Goal: Navigation & Orientation: Understand site structure

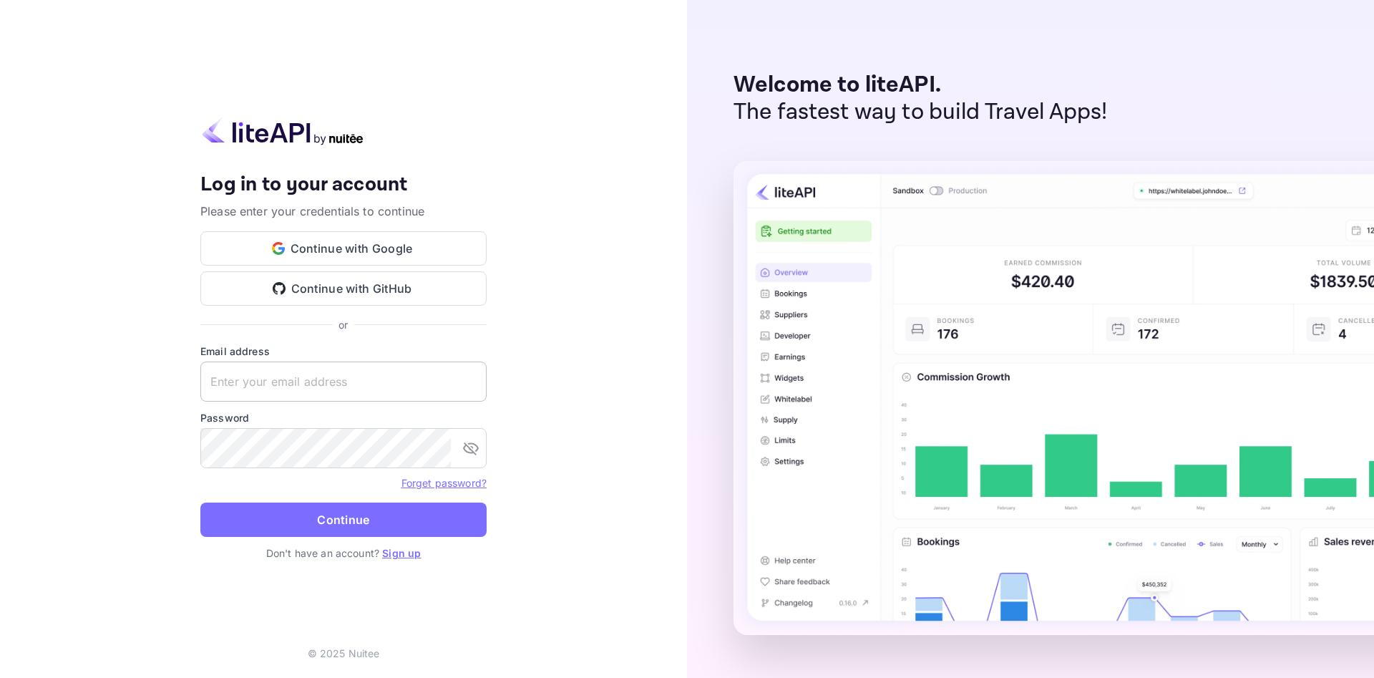
click at [303, 387] on input "text" at bounding box center [343, 381] width 286 height 40
paste input "[EMAIL_ADDRESS][DOMAIN_NAME]"
type input "[EMAIL_ADDRESS][DOMAIN_NAME]"
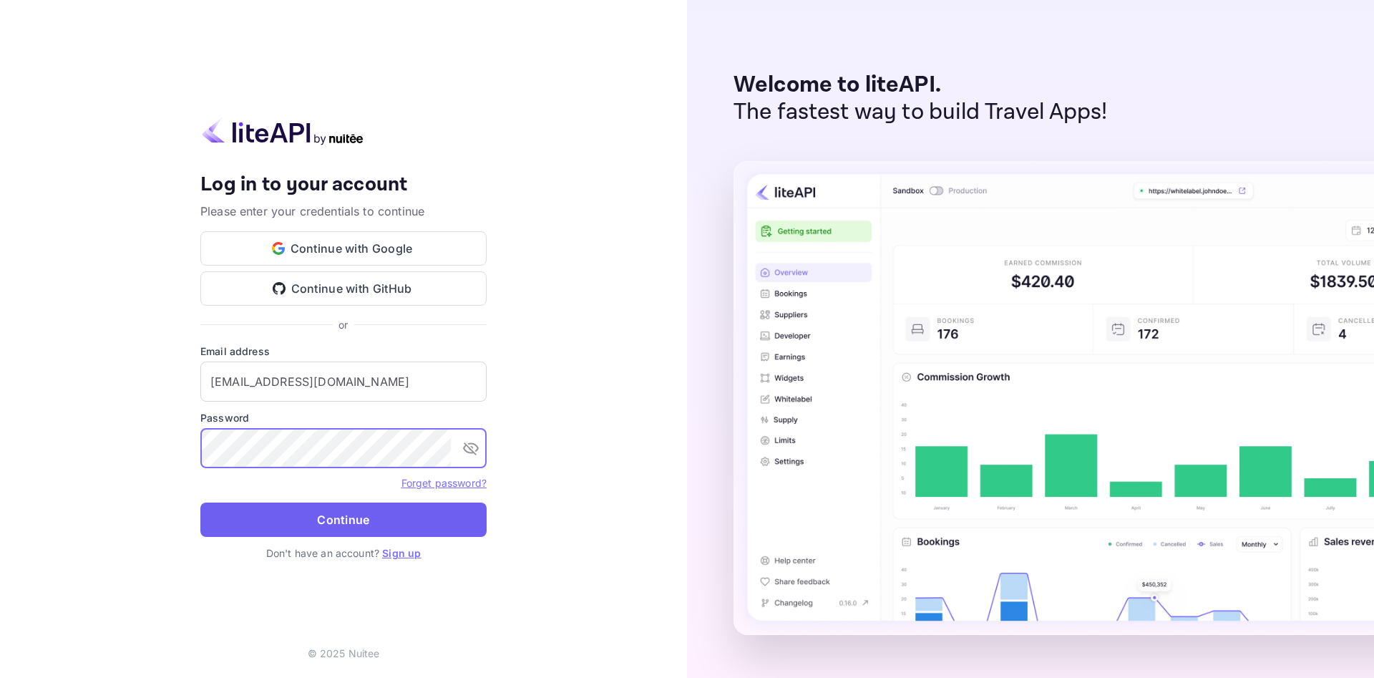
click at [361, 512] on button "Continue" at bounding box center [343, 519] width 286 height 34
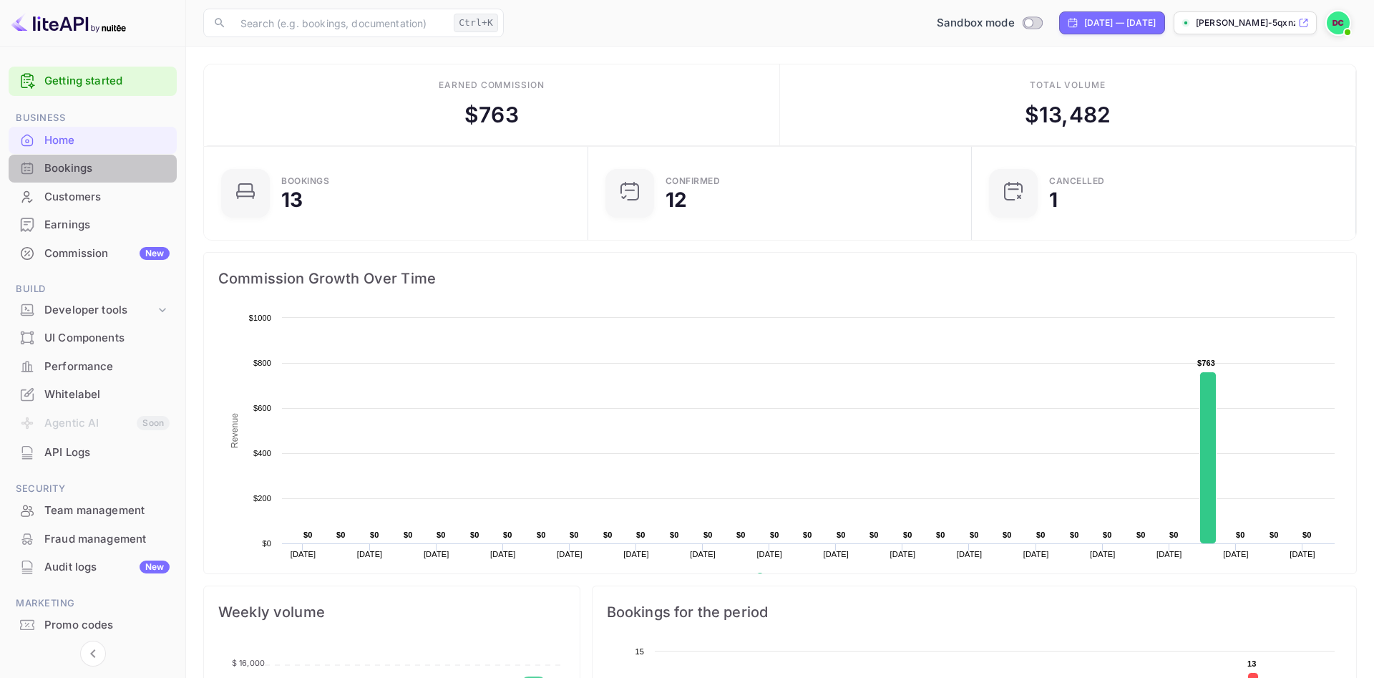
click at [86, 172] on div "Bookings" at bounding box center [106, 168] width 125 height 16
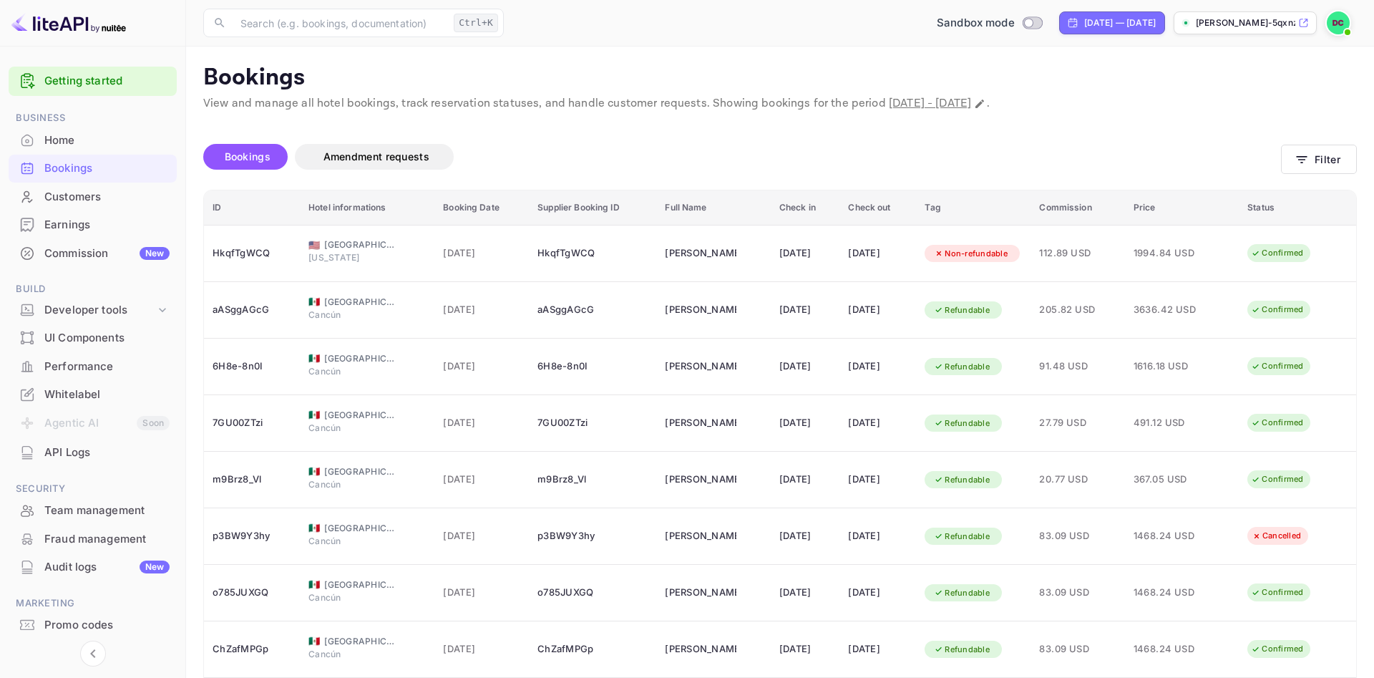
click at [94, 199] on div "Customers" at bounding box center [106, 197] width 125 height 16
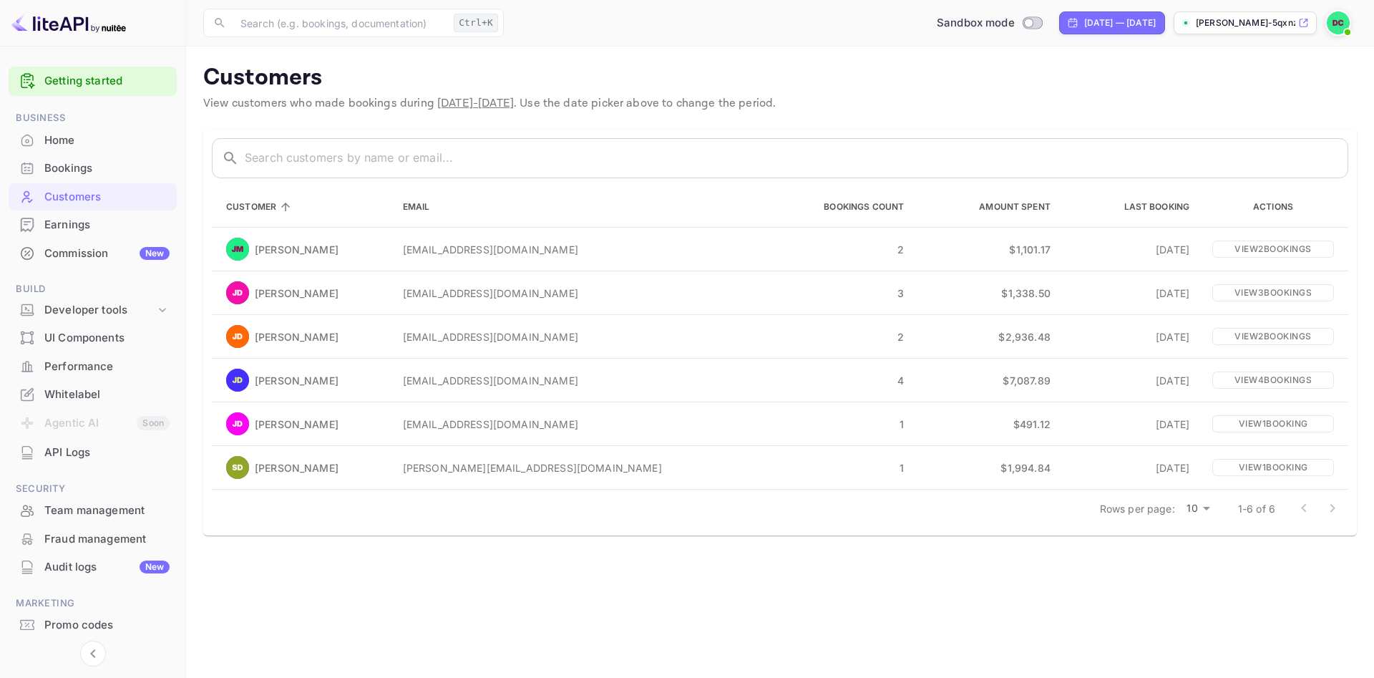
click at [86, 230] on div "Earnings" at bounding box center [106, 225] width 125 height 16
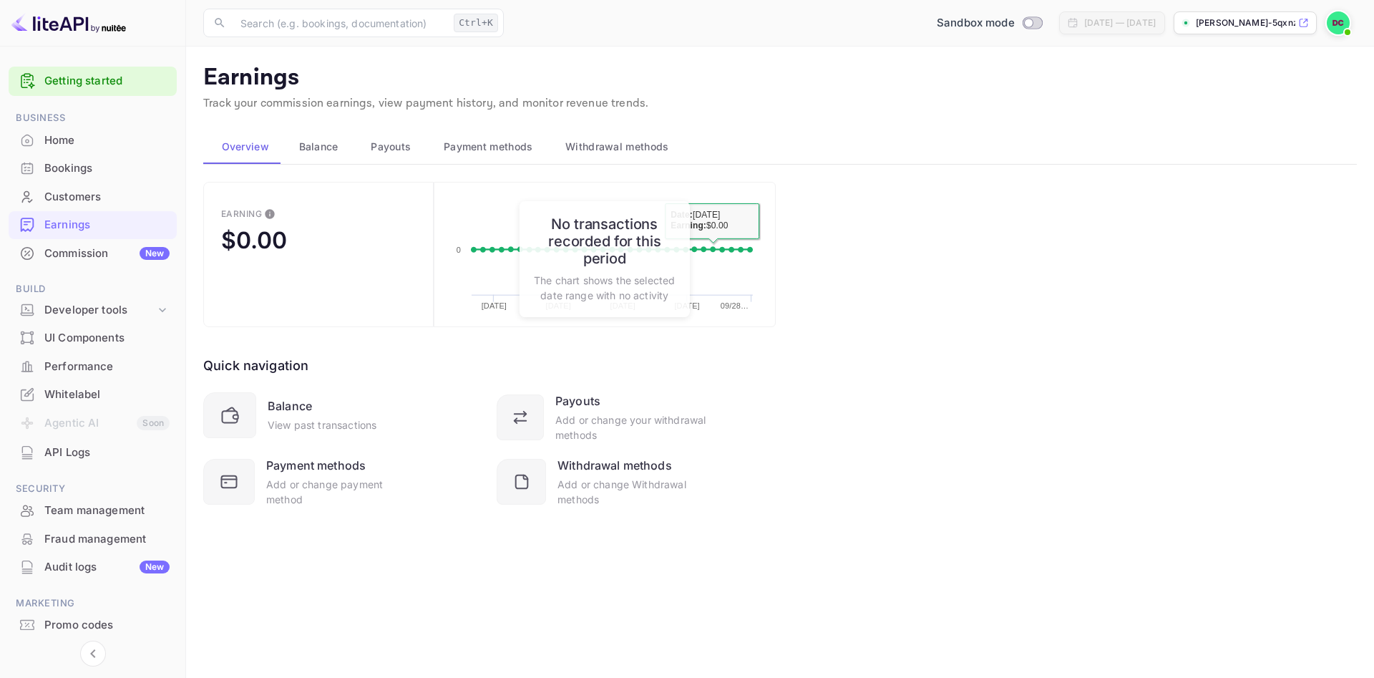
click at [731, 330] on div "Quick navigation Balance View past transactions Payouts Add or change your with…" at bounding box center [489, 417] width 572 height 180
click at [328, 147] on span "Balance" at bounding box center [318, 146] width 39 height 17
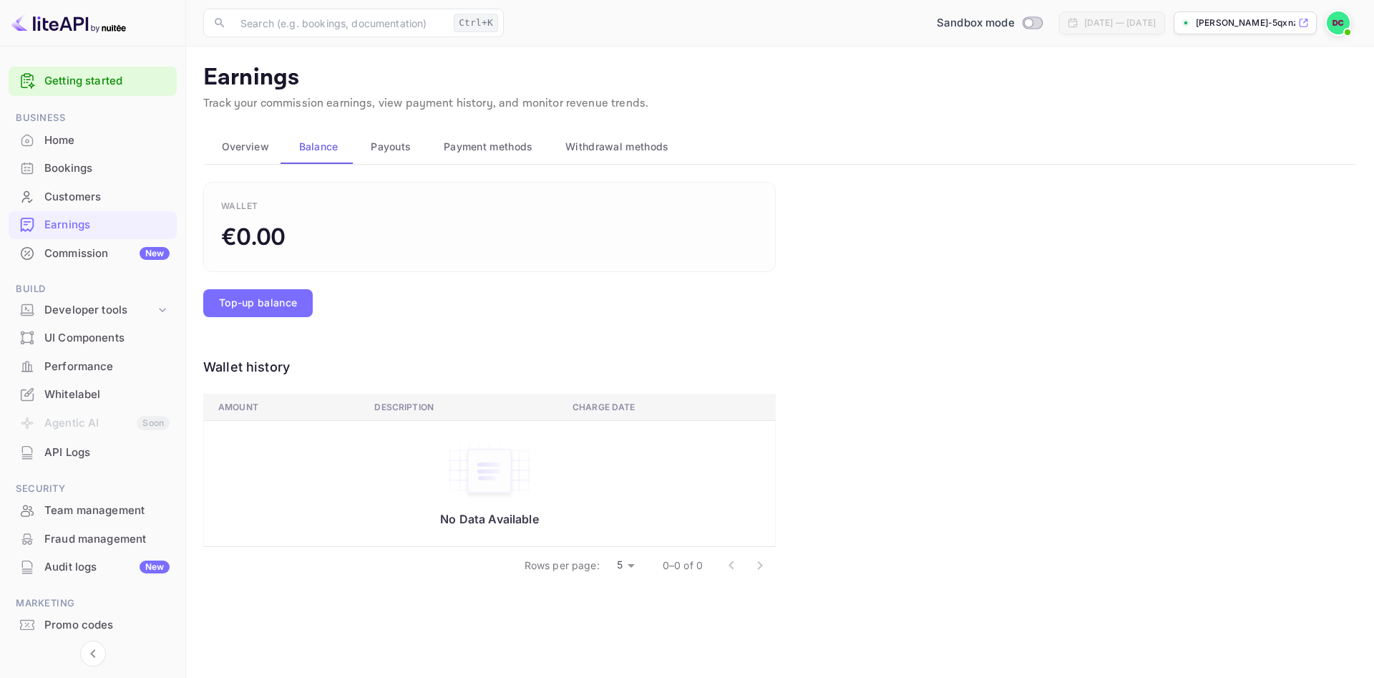
click at [381, 143] on span "Payouts" at bounding box center [391, 146] width 40 height 17
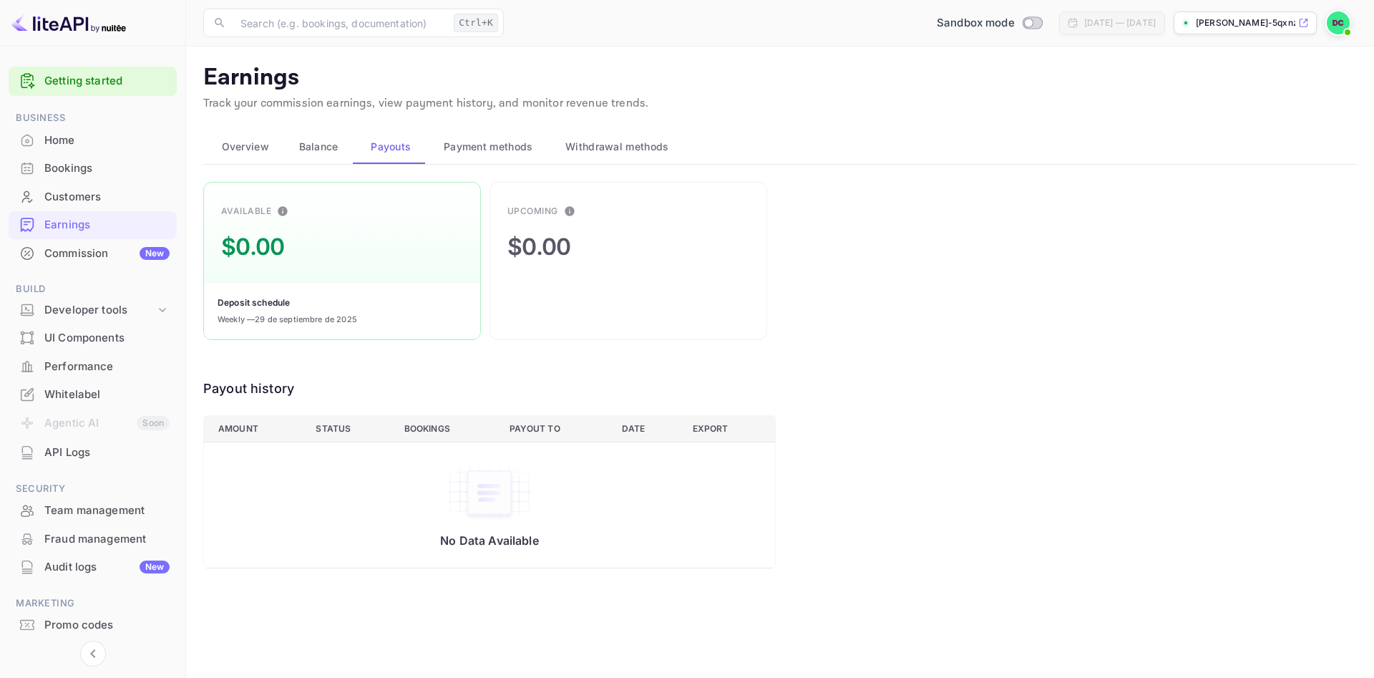
drag, startPoint x: 516, startPoint y: 148, endPoint x: 534, endPoint y: 148, distance: 17.9
click at [517, 148] on span "Payment methods" at bounding box center [488, 146] width 89 height 17
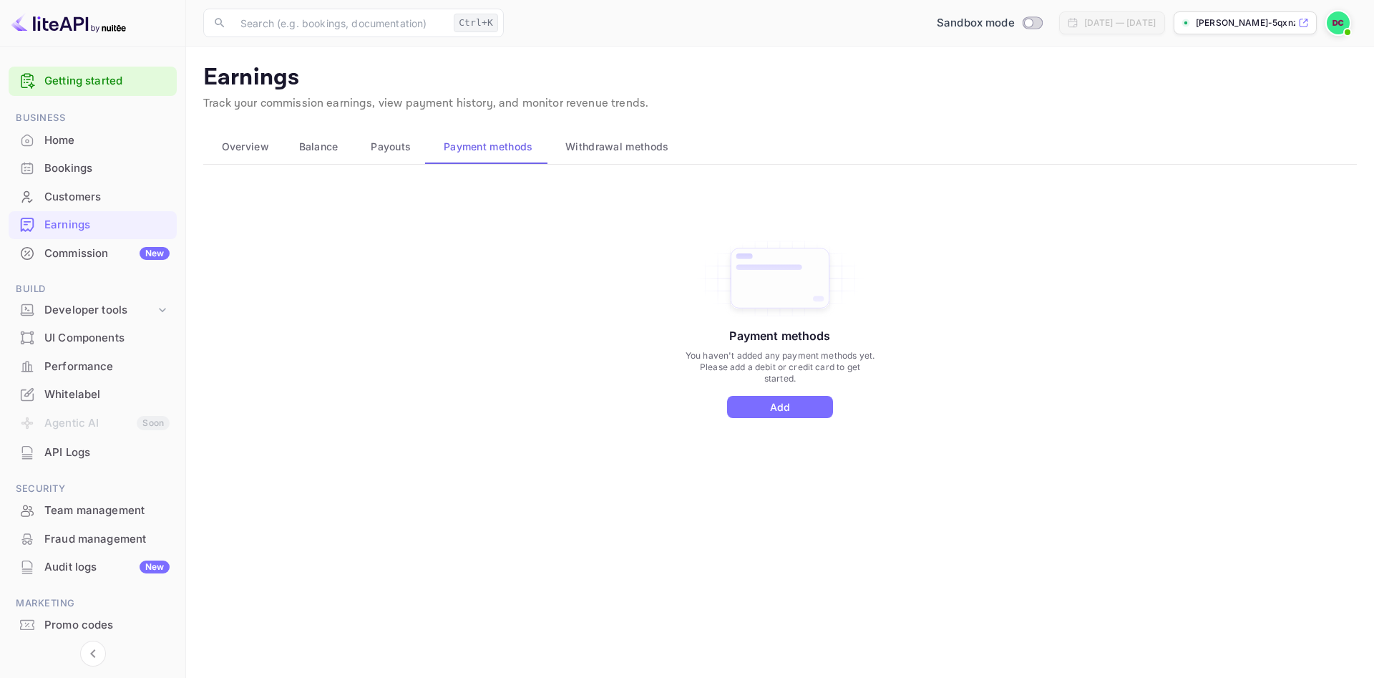
click at [593, 148] on span "Withdrawal methods" at bounding box center [616, 146] width 103 height 17
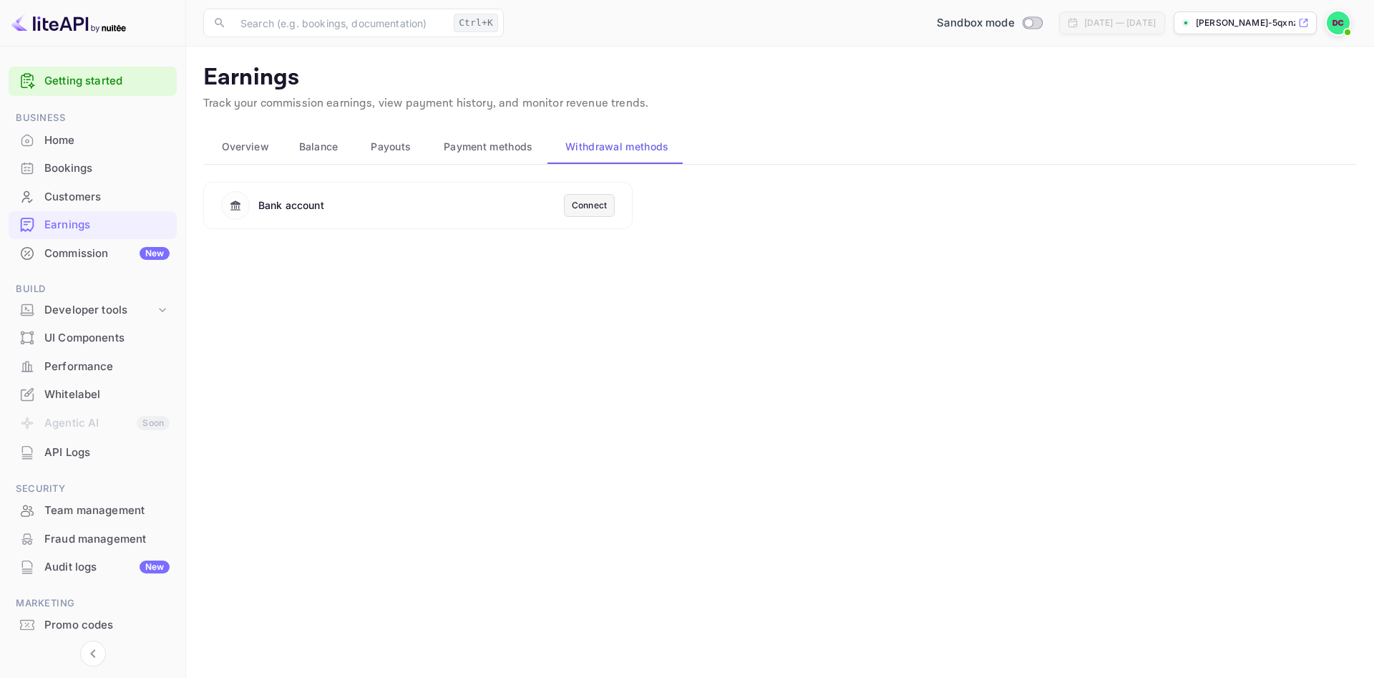
click at [492, 152] on span "Payment methods" at bounding box center [488, 146] width 89 height 17
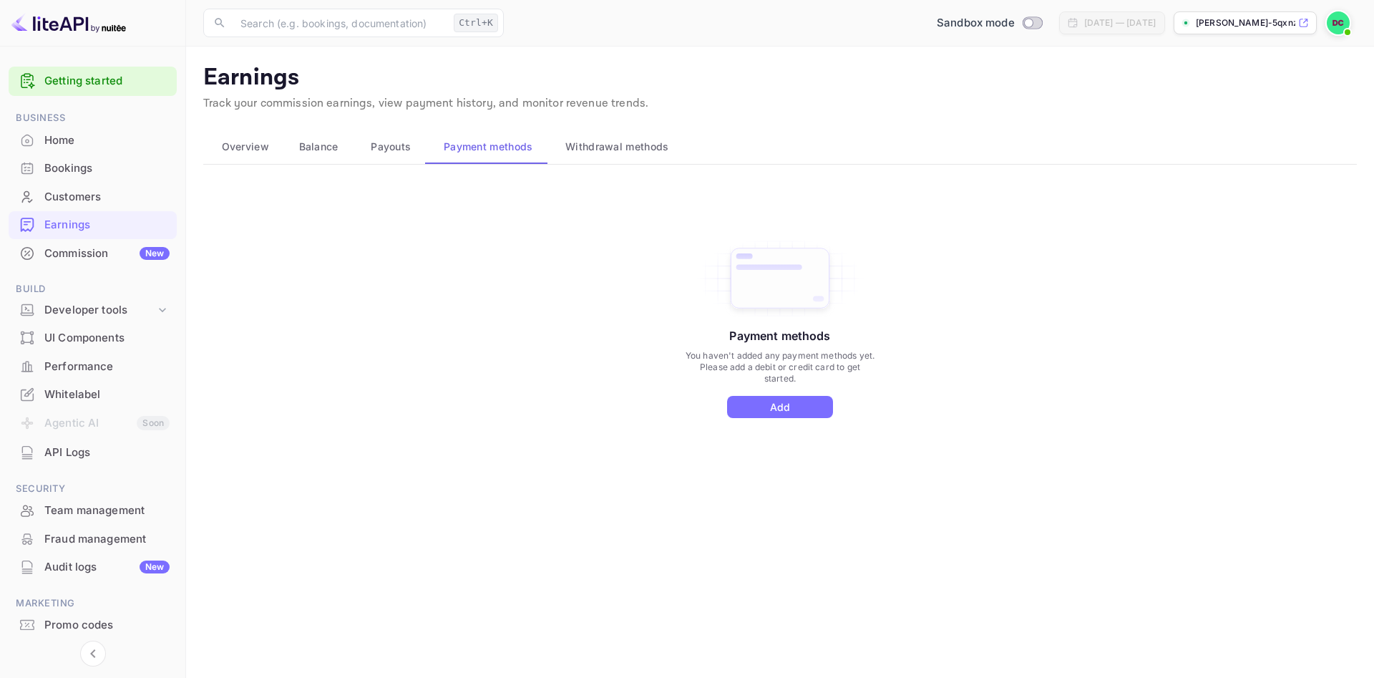
click at [386, 151] on span "Payouts" at bounding box center [391, 146] width 40 height 17
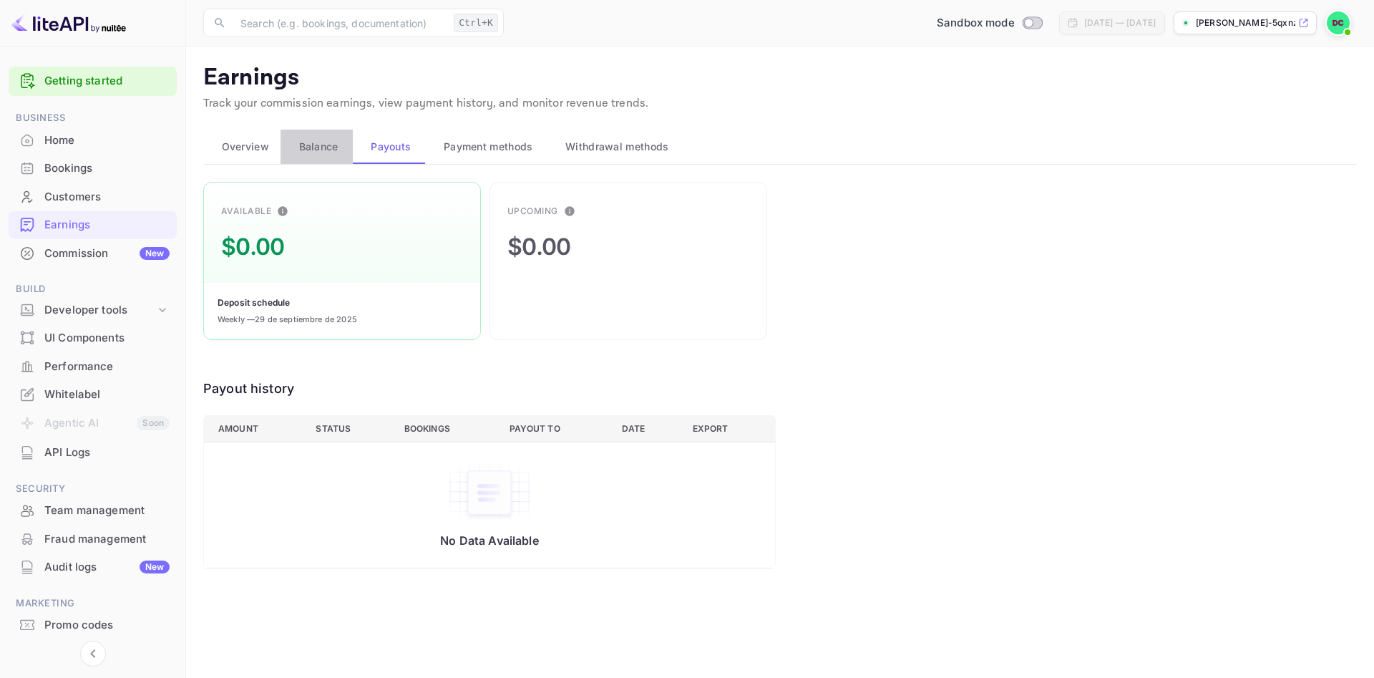
click at [327, 155] on button "Balance" at bounding box center [317, 147] width 72 height 34
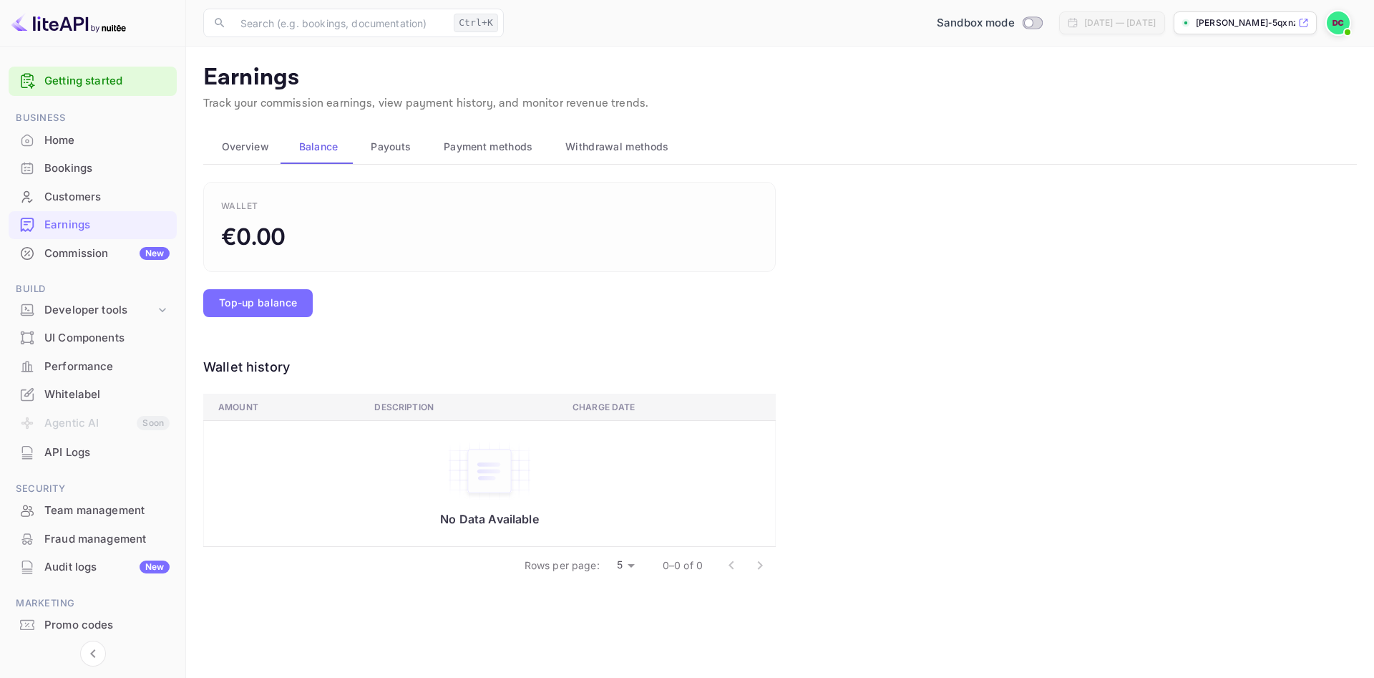
click at [275, 151] on button "Overview" at bounding box center [241, 147] width 77 height 34
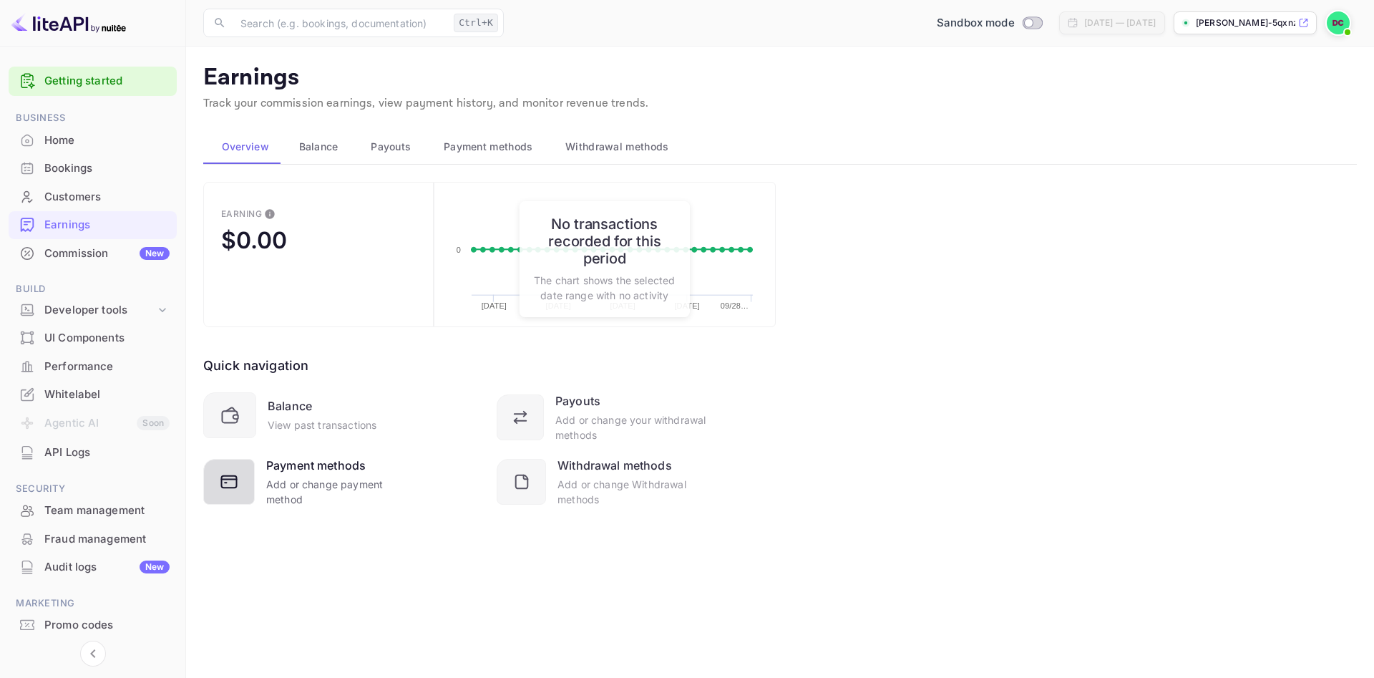
click at [336, 478] on div "Add or change payment method" at bounding box center [339, 492] width 147 height 30
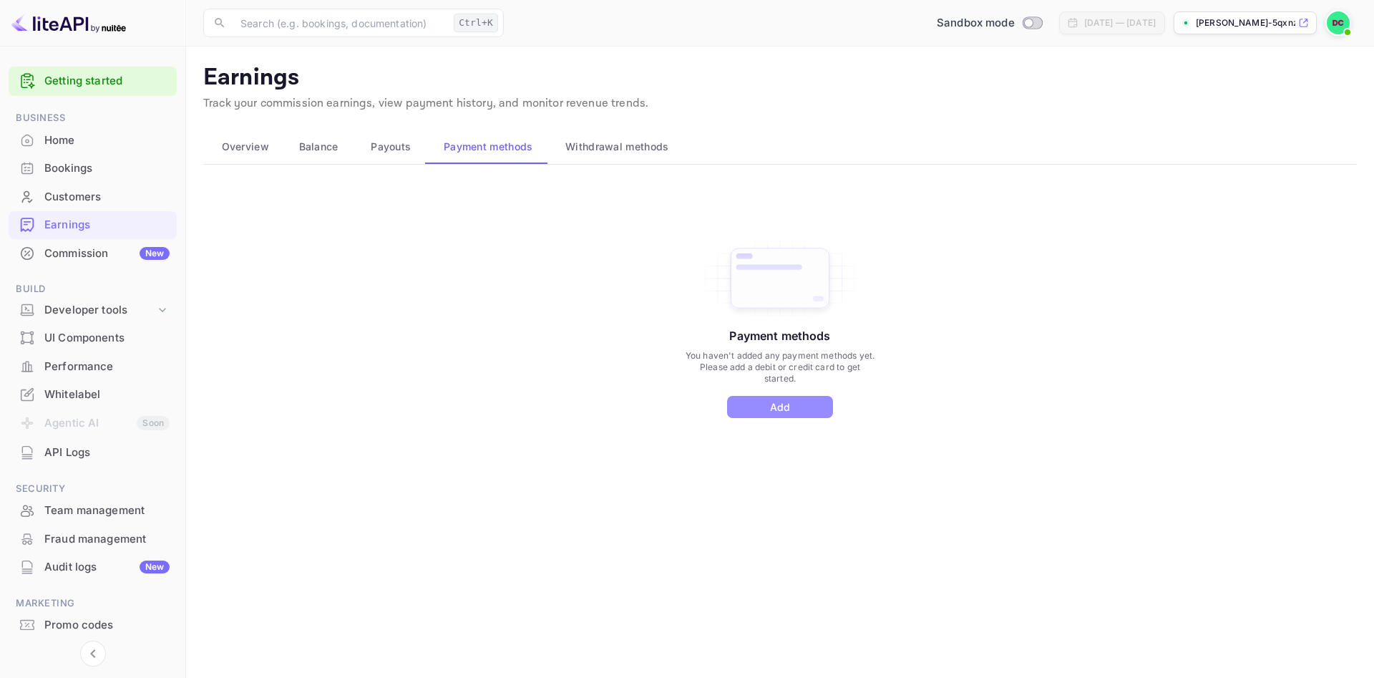
click at [738, 401] on button "Add" at bounding box center [780, 407] width 106 height 22
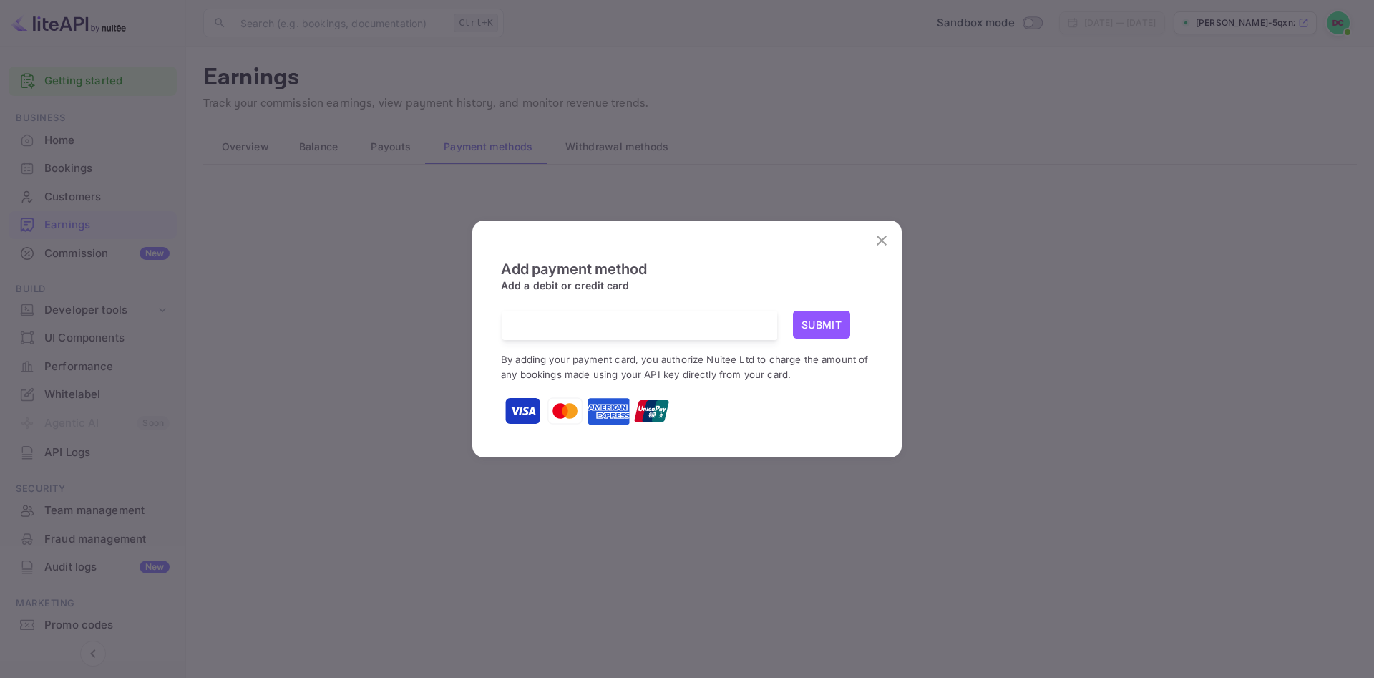
click at [883, 237] on icon "close" at bounding box center [881, 240] width 17 height 17
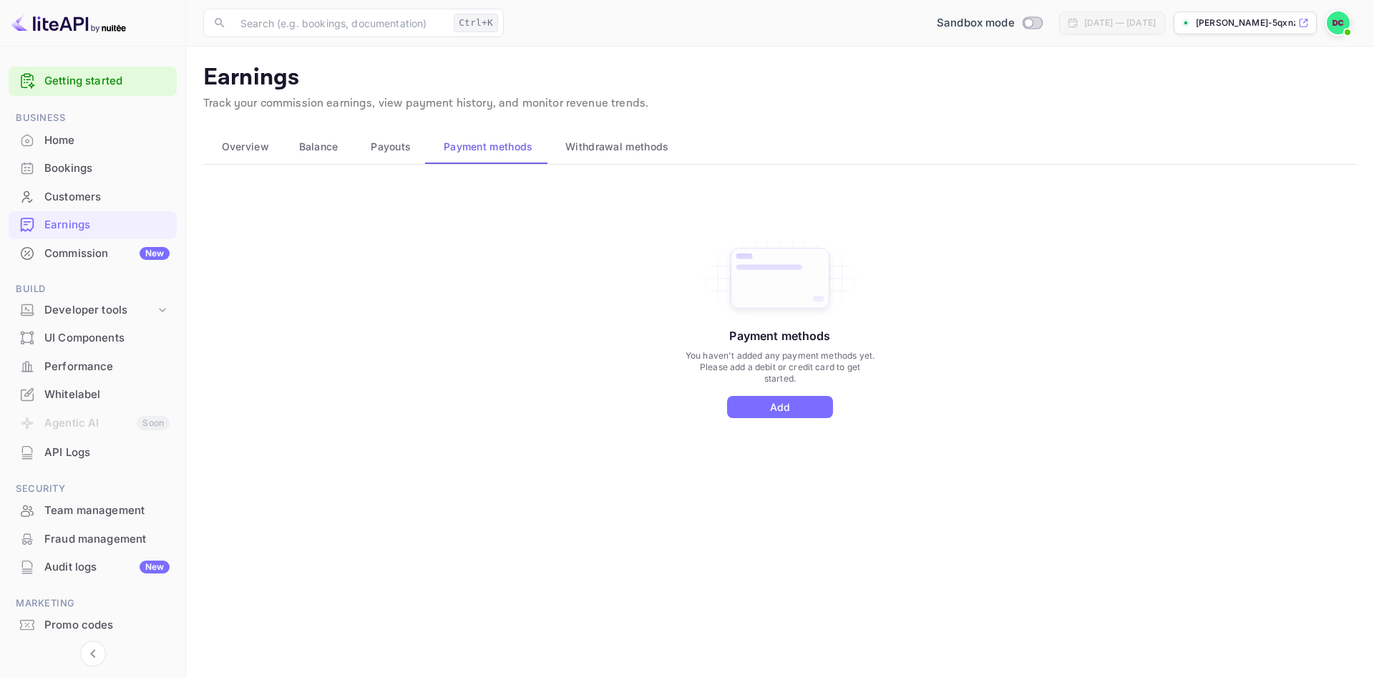
click at [386, 157] on button "Payouts" at bounding box center [389, 147] width 73 height 34
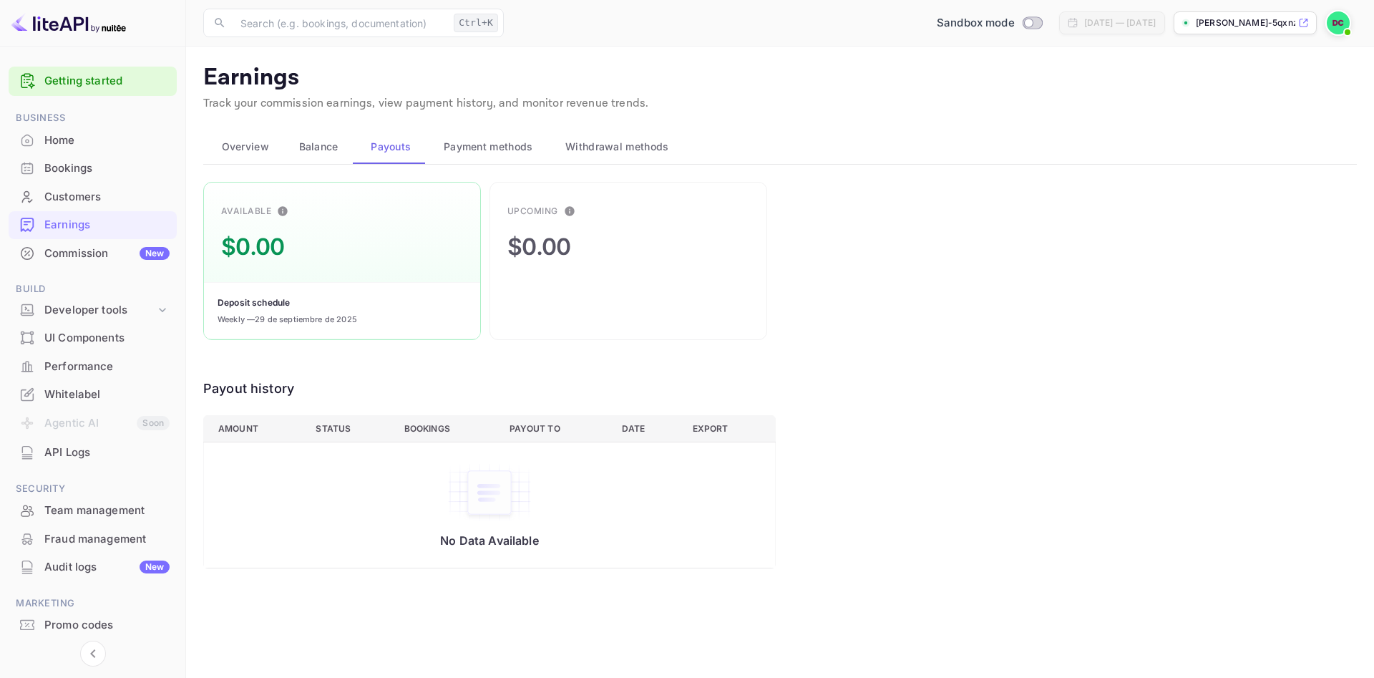
click at [306, 153] on span "Balance" at bounding box center [318, 146] width 39 height 17
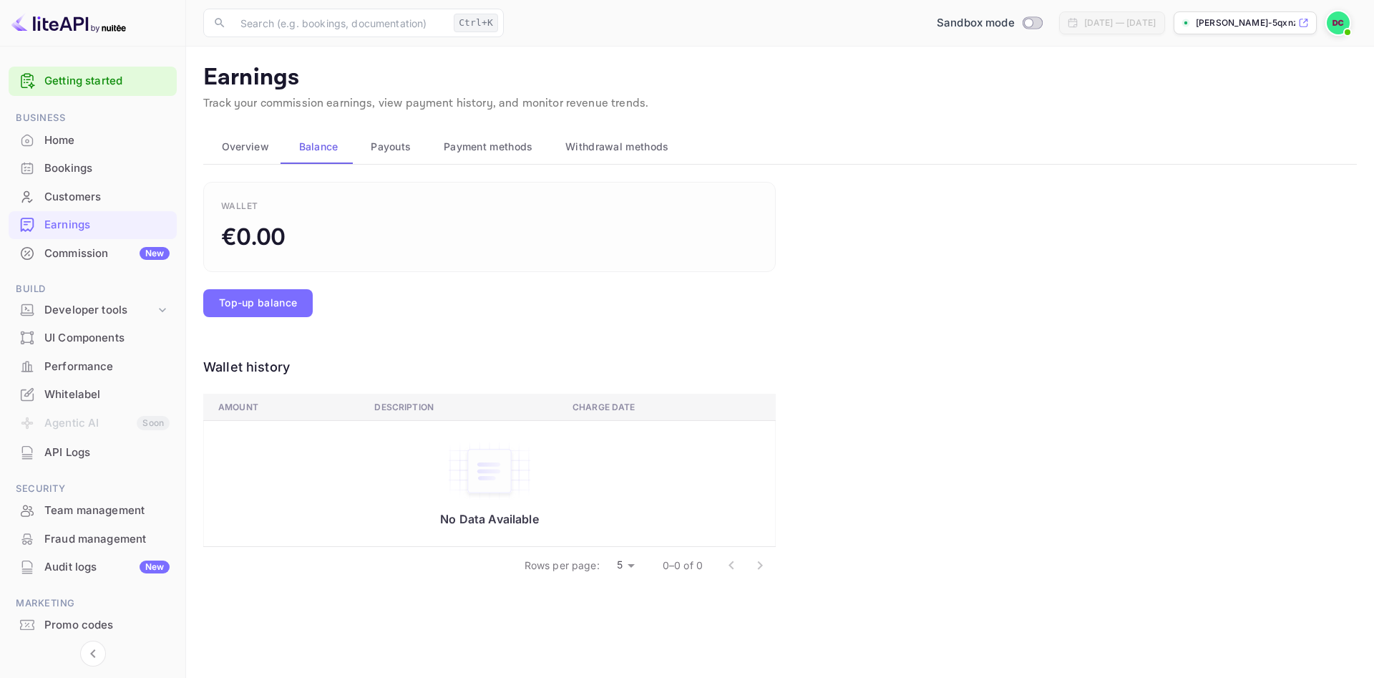
click at [258, 147] on span "Overview" at bounding box center [245, 146] width 47 height 17
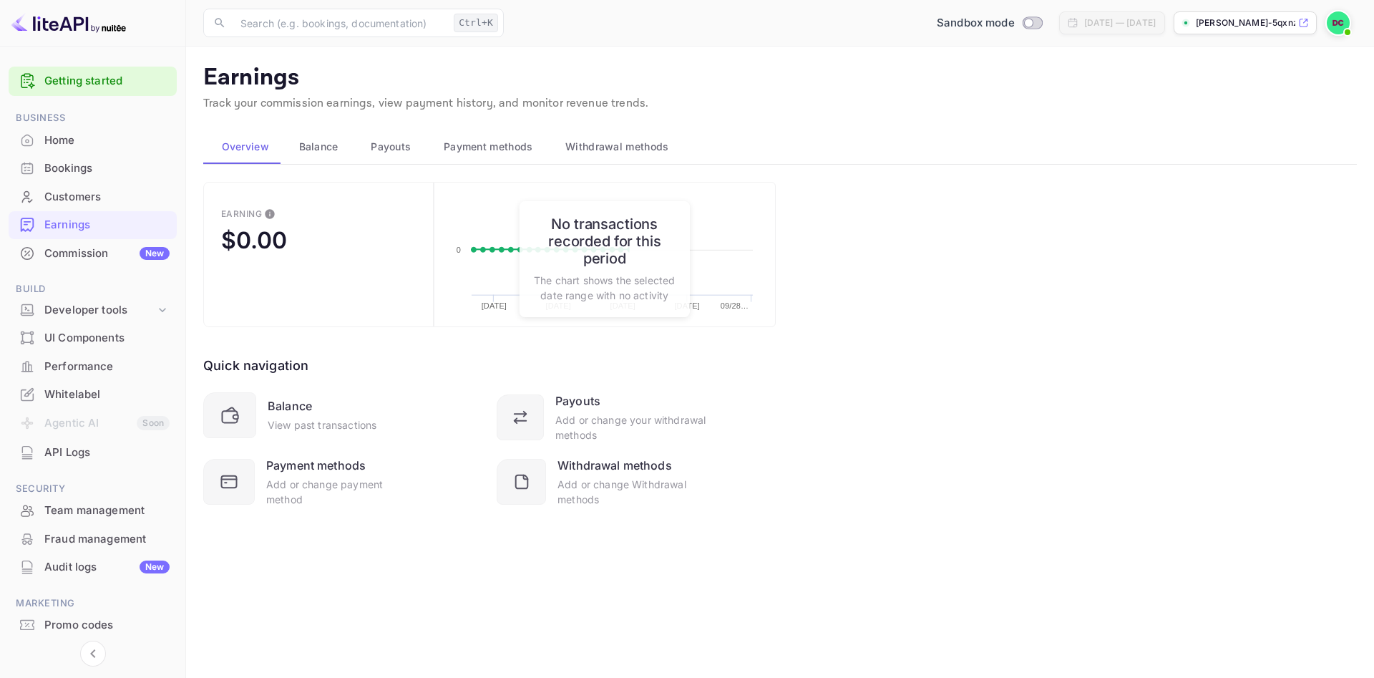
click at [74, 255] on div "Commission New" at bounding box center [106, 253] width 125 height 16
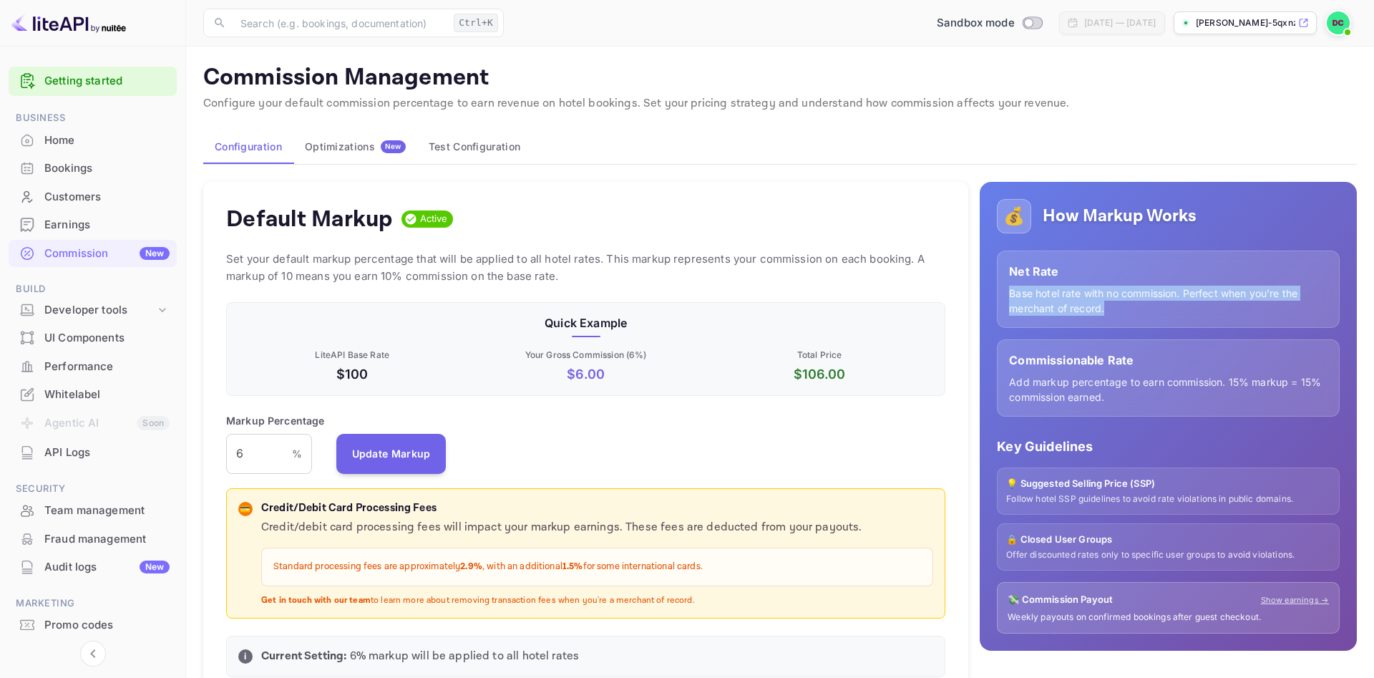
drag, startPoint x: 1111, startPoint y: 312, endPoint x: 1009, endPoint y: 297, distance: 103.4
click at [1009, 297] on div "Net Rate Base hotel rate with no commission. Perfect when you're the merchant o…" at bounding box center [1168, 288] width 343 height 77
copy p "Base hotel rate with no commission. Perfect when you're the merchant of record."
drag, startPoint x: 1020, startPoint y: 379, endPoint x: 1033, endPoint y: 382, distance: 13.2
click at [1023, 381] on p "Add markup percentage to earn commission. 15% markup = 15% commission earned." at bounding box center [1168, 389] width 318 height 30
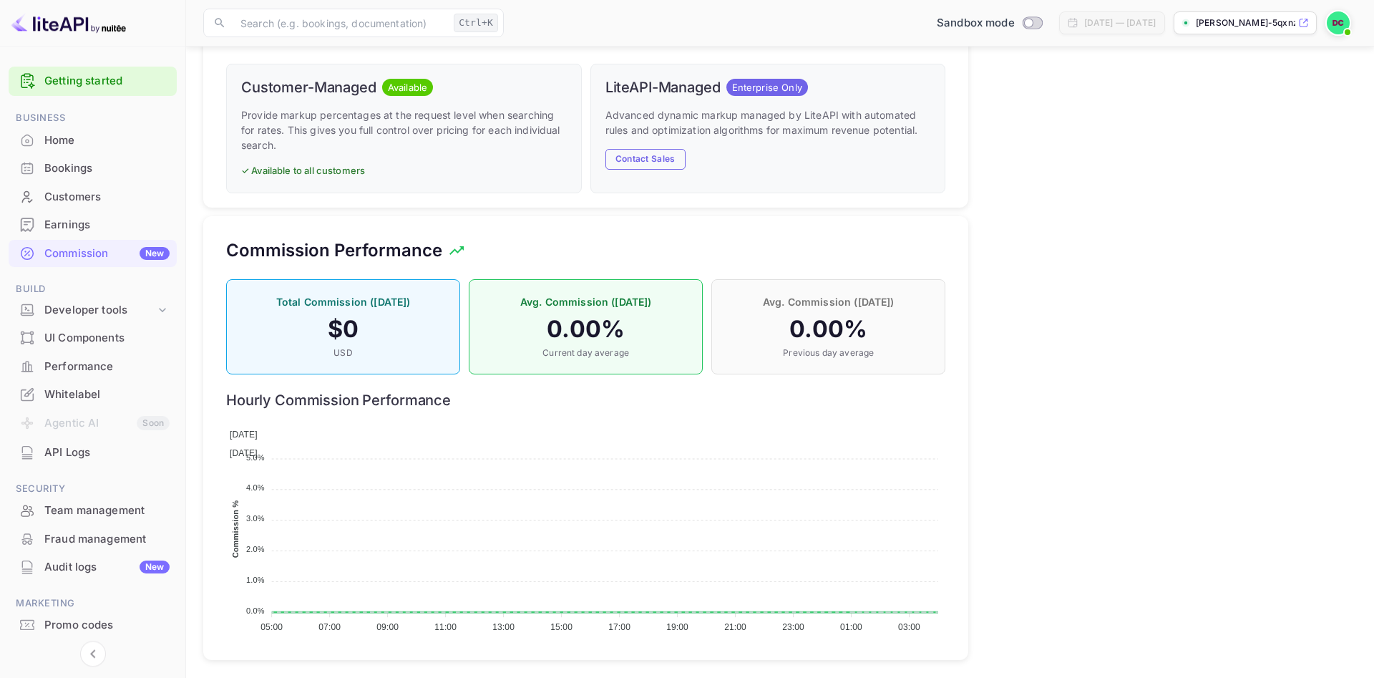
scroll to position [759, 0]
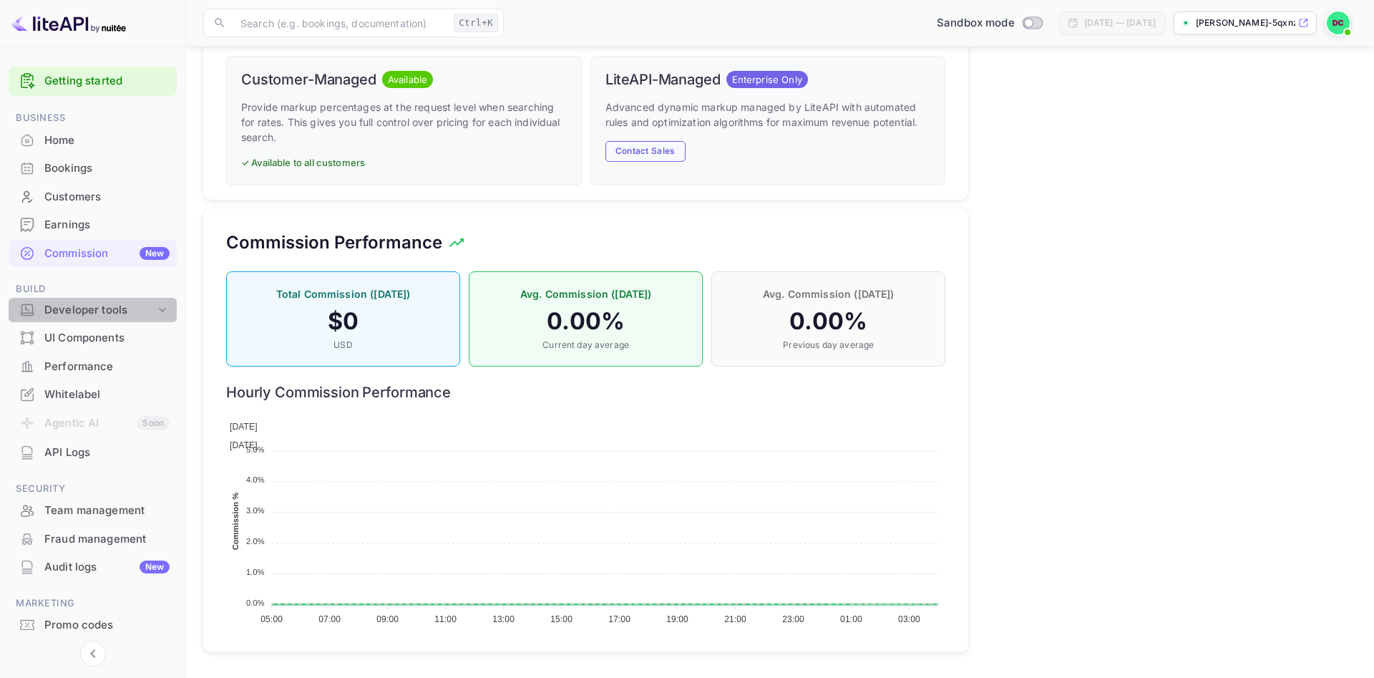
click at [159, 307] on icon at bounding box center [162, 310] width 14 height 14
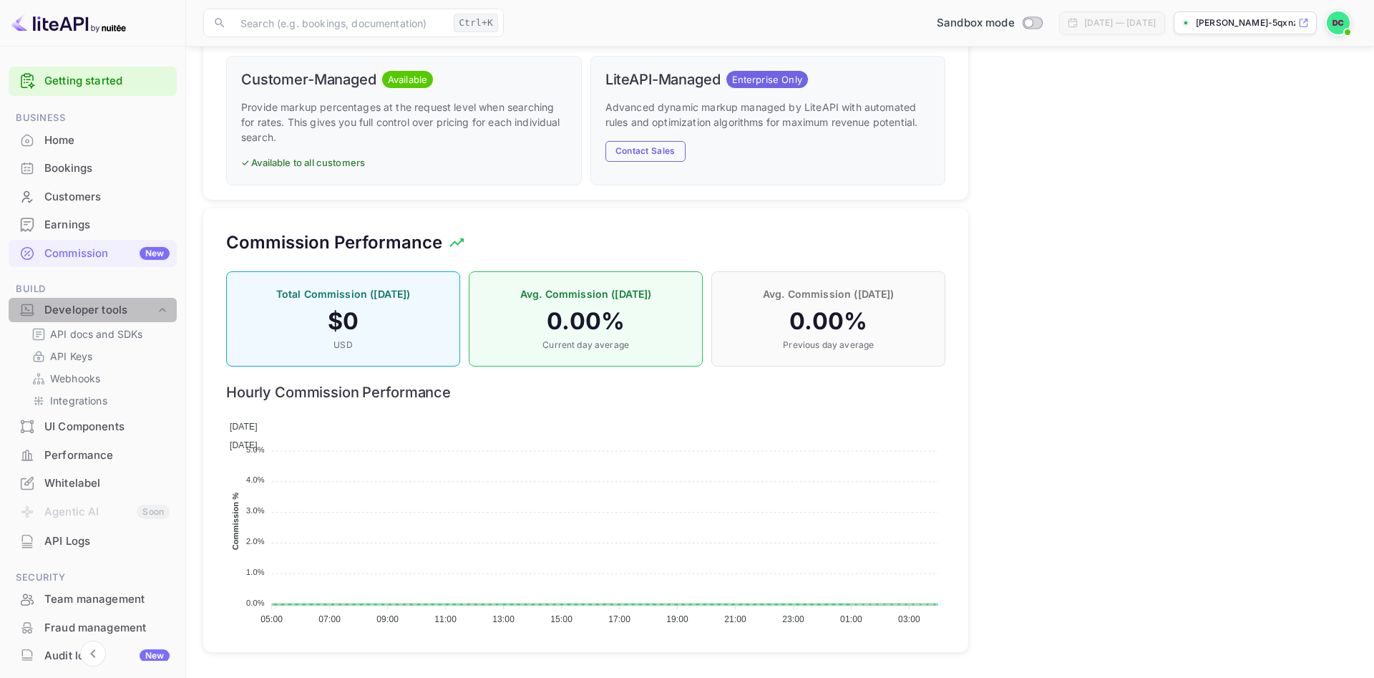
click at [157, 313] on icon at bounding box center [162, 310] width 14 height 14
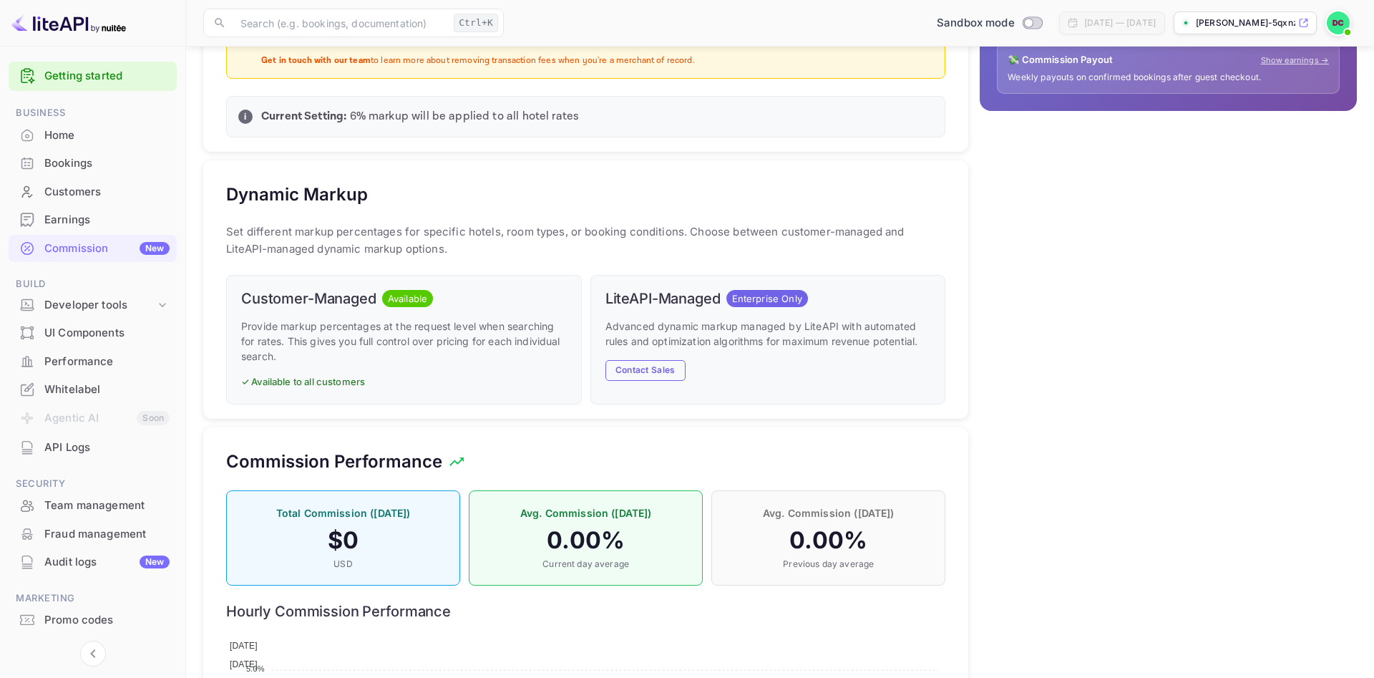
scroll to position [0, 0]
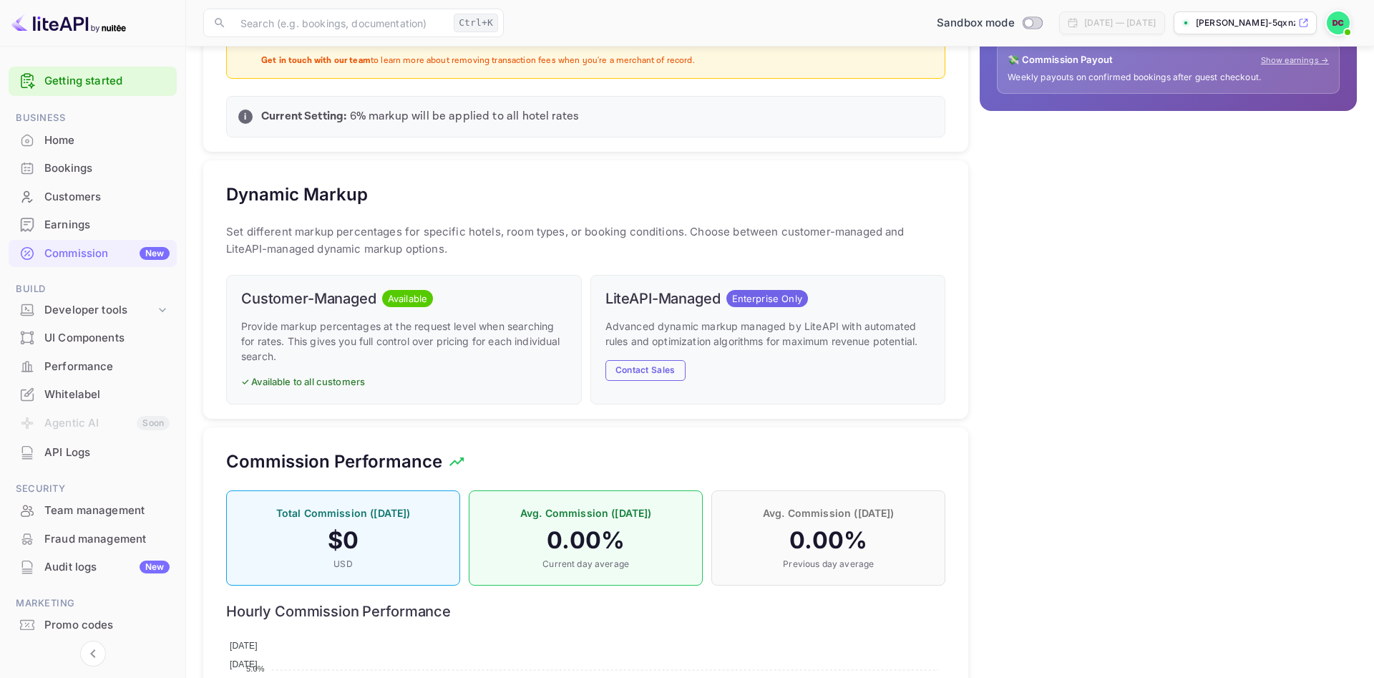
click at [93, 84] on link "Getting started" at bounding box center [106, 81] width 125 height 16
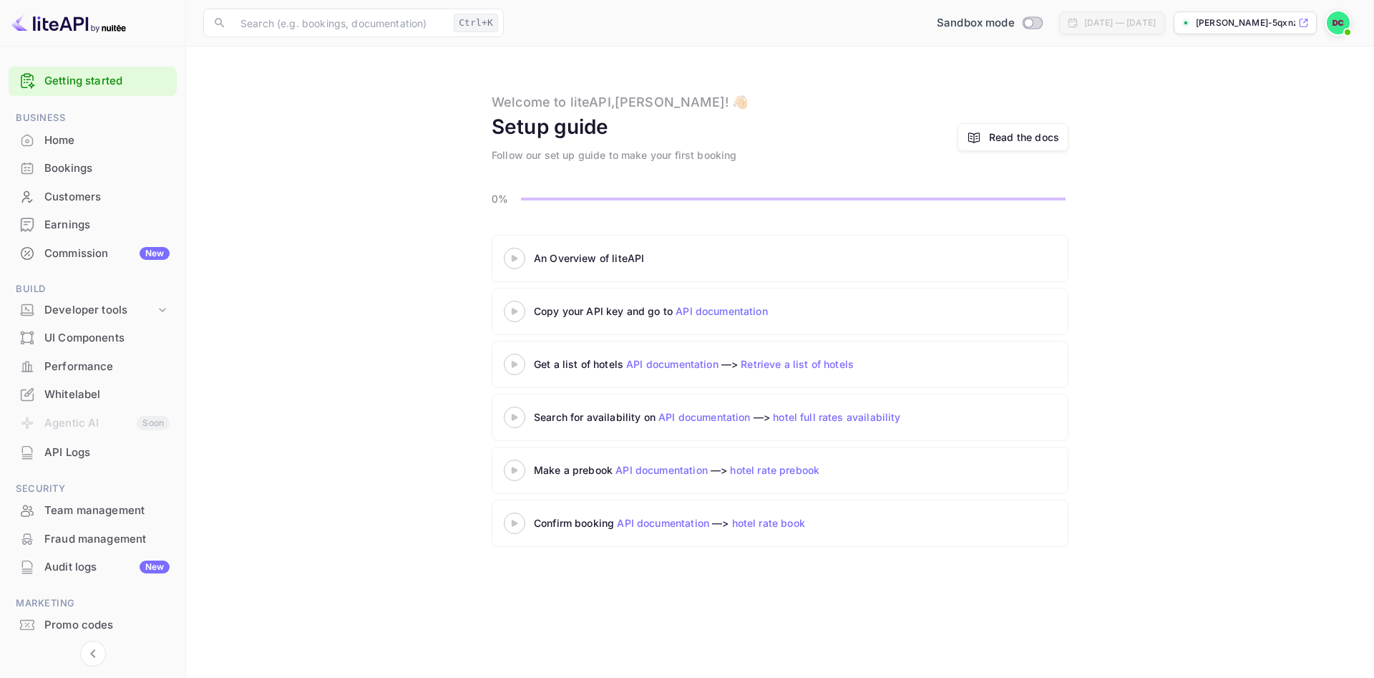
click at [1332, 24] on img at bounding box center [1338, 22] width 23 height 23
click at [1211, 121] on p "Settings" at bounding box center [1209, 128] width 41 height 15
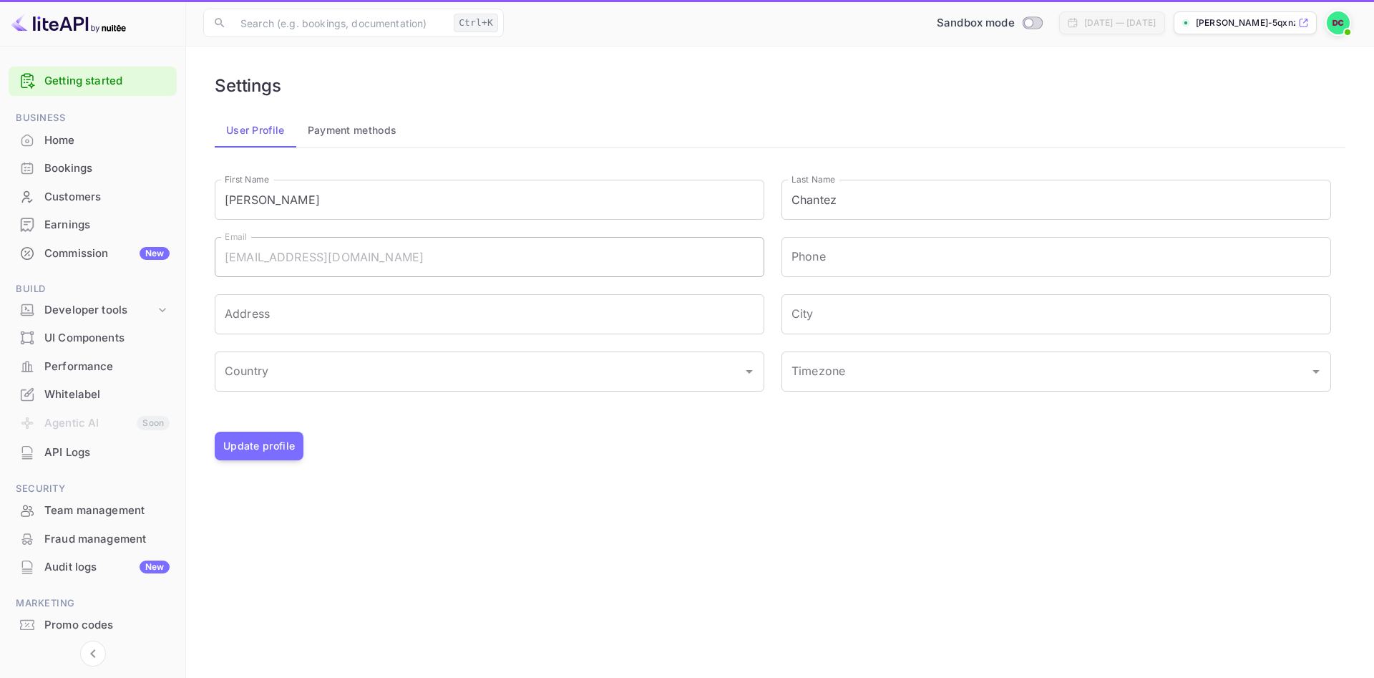
type input "(GMT+01:00) [GEOGRAPHIC_DATA]"
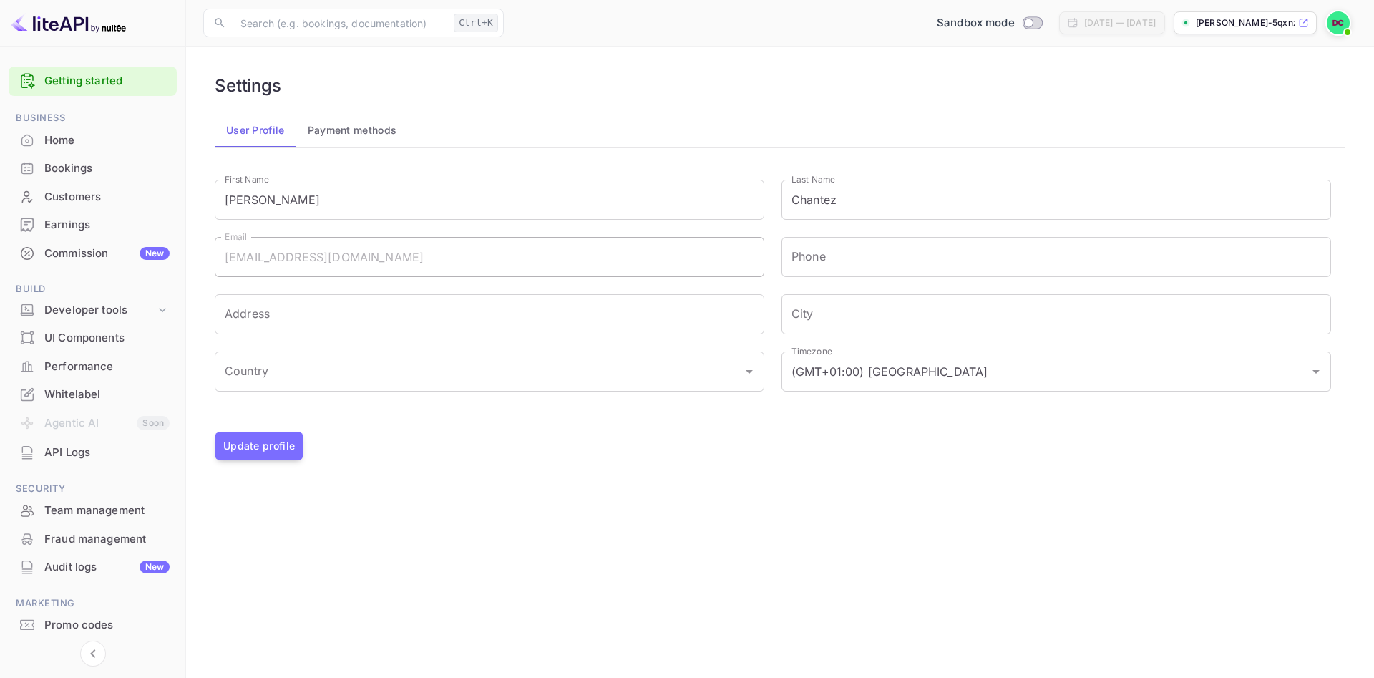
click at [349, 144] on button "Payment methods" at bounding box center [352, 130] width 112 height 34
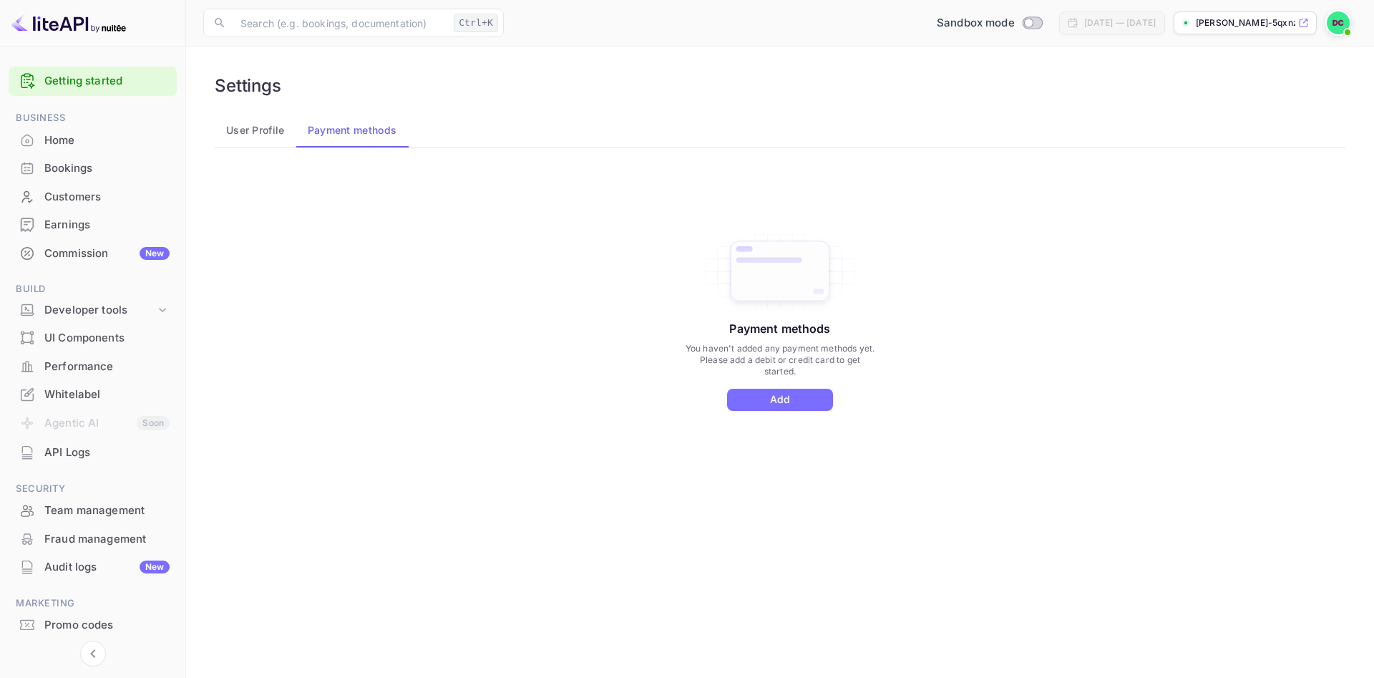
click at [265, 131] on button "User Profile" at bounding box center [256, 130] width 82 height 34
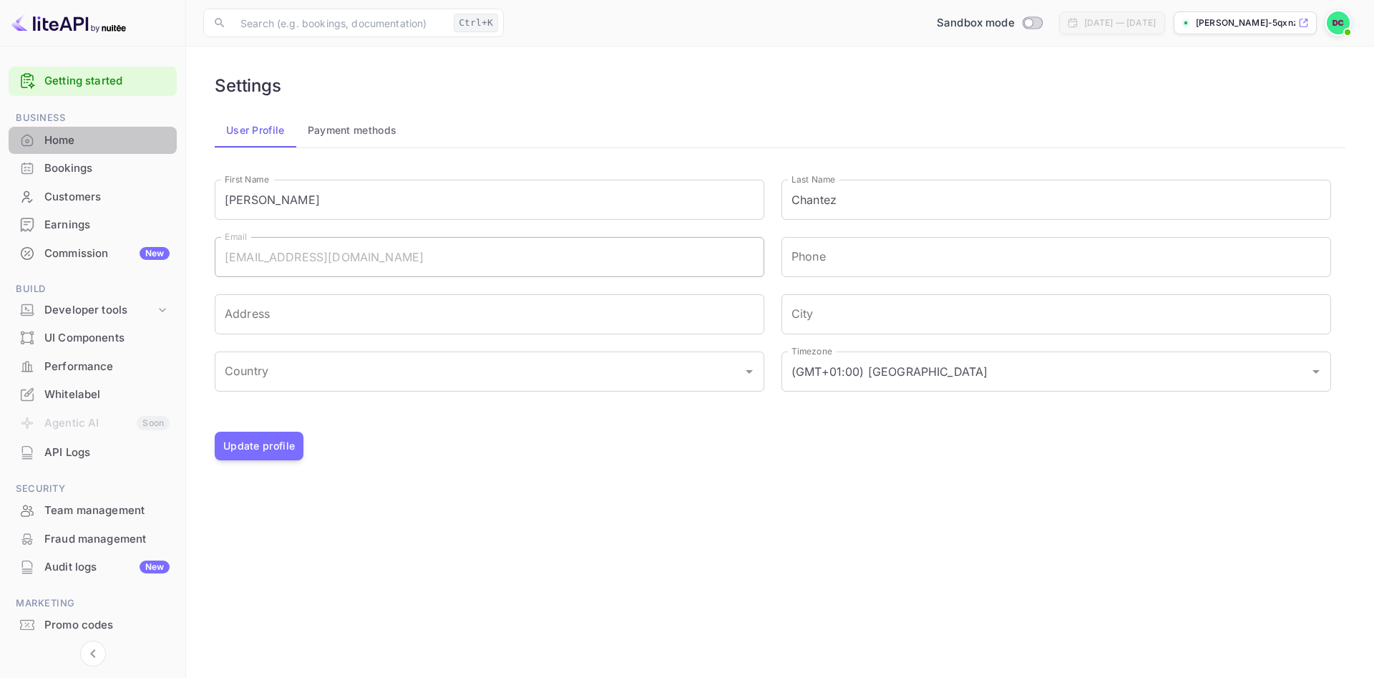
click at [76, 145] on div "Home" at bounding box center [106, 140] width 125 height 16
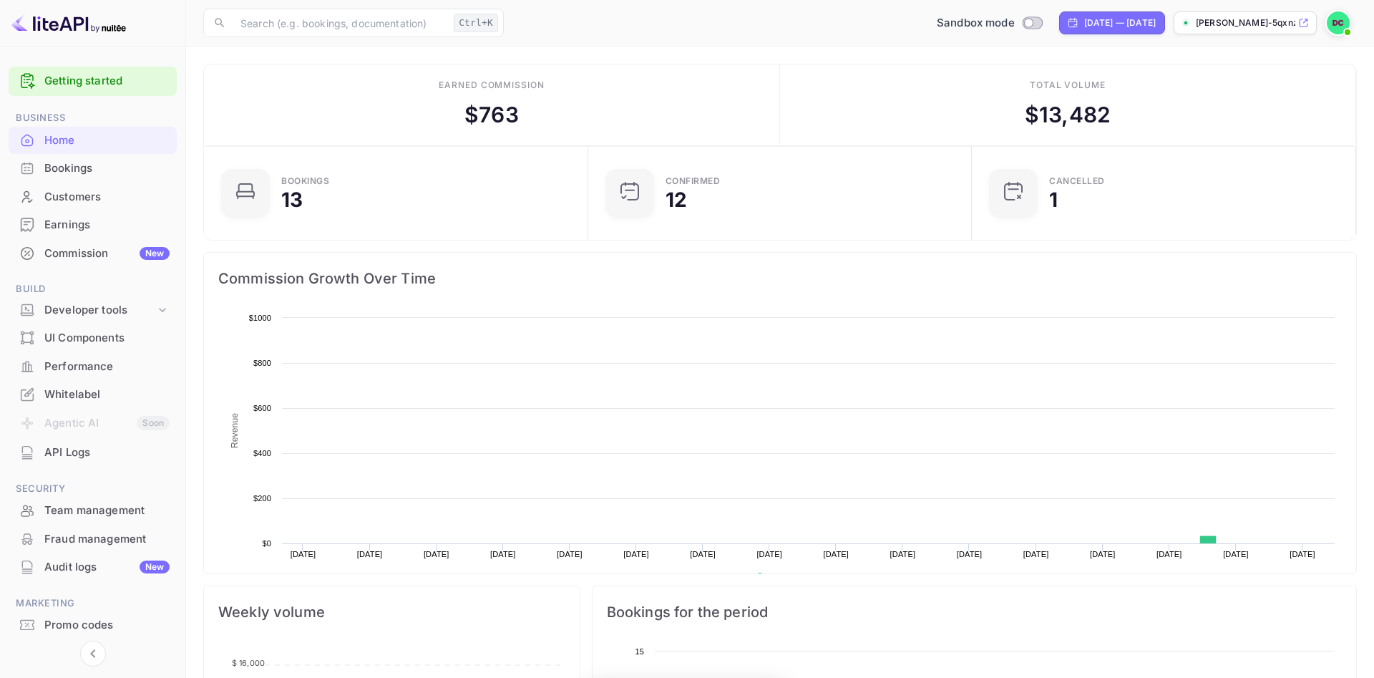
scroll to position [233, 375]
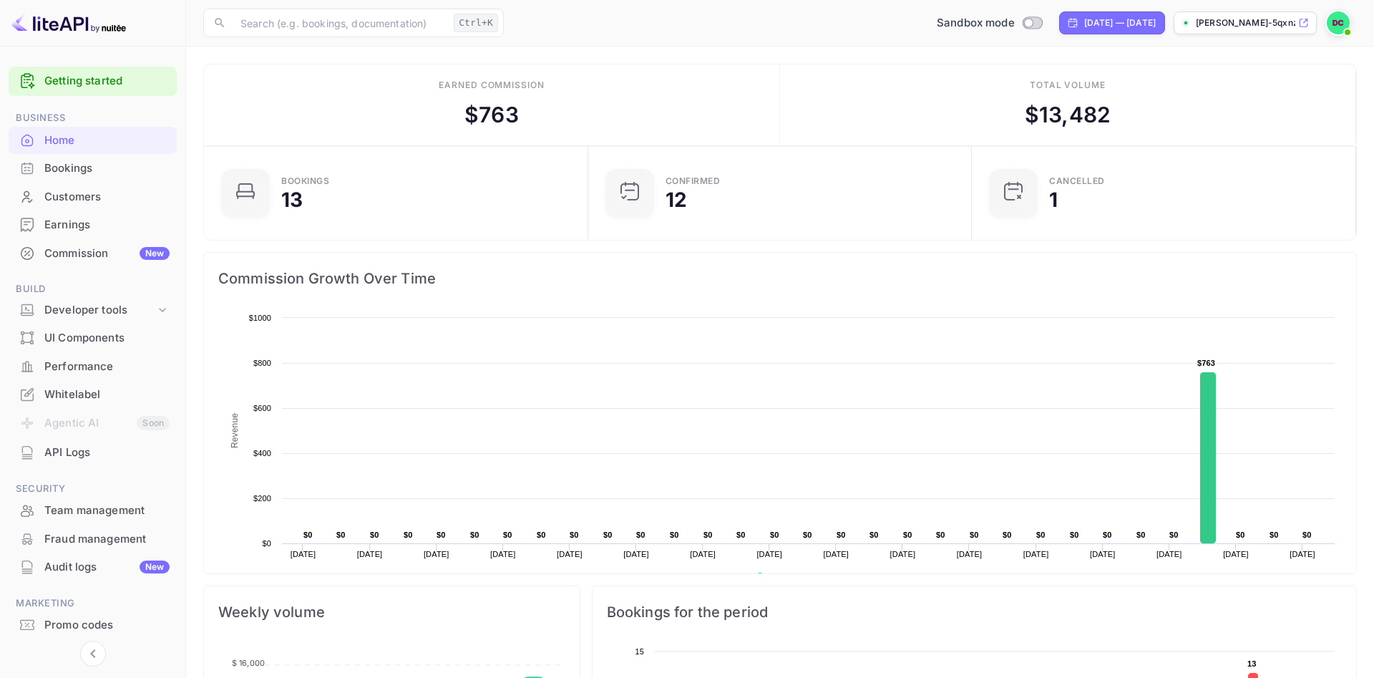
click at [60, 226] on div "Earnings" at bounding box center [106, 225] width 125 height 16
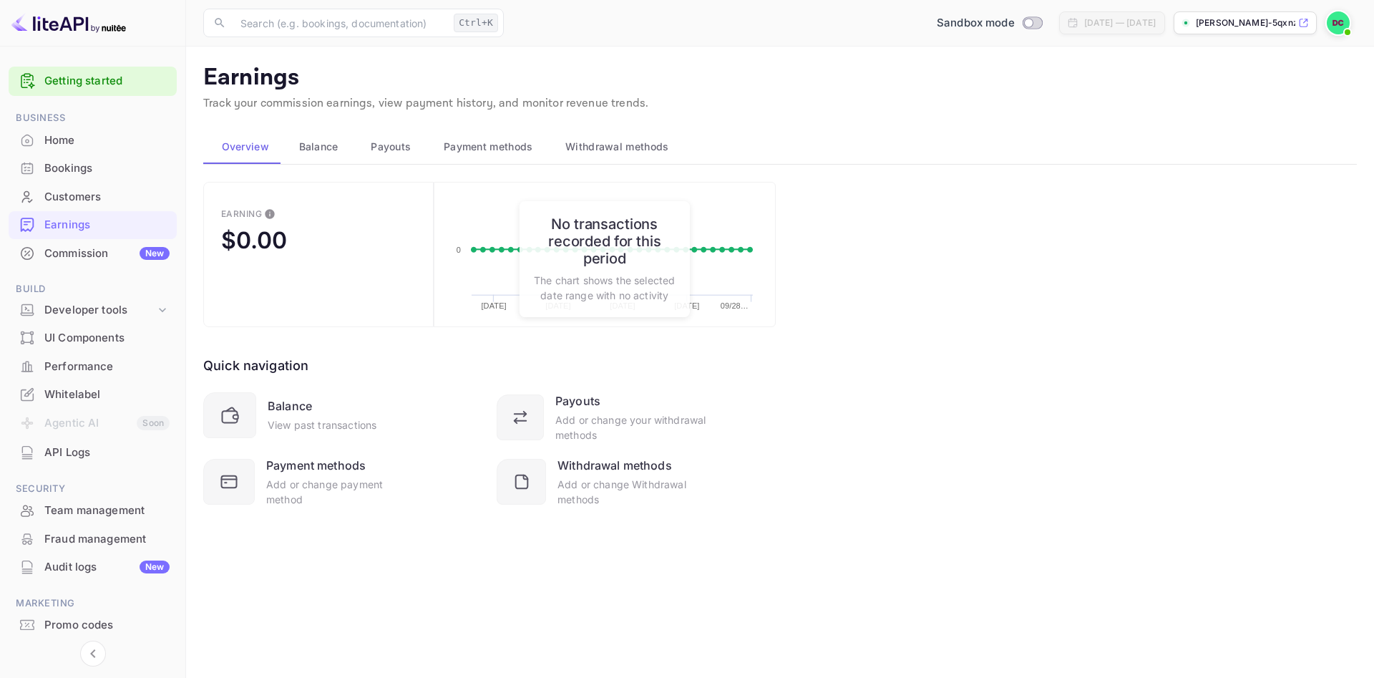
click at [67, 138] on div "Home" at bounding box center [106, 140] width 125 height 16
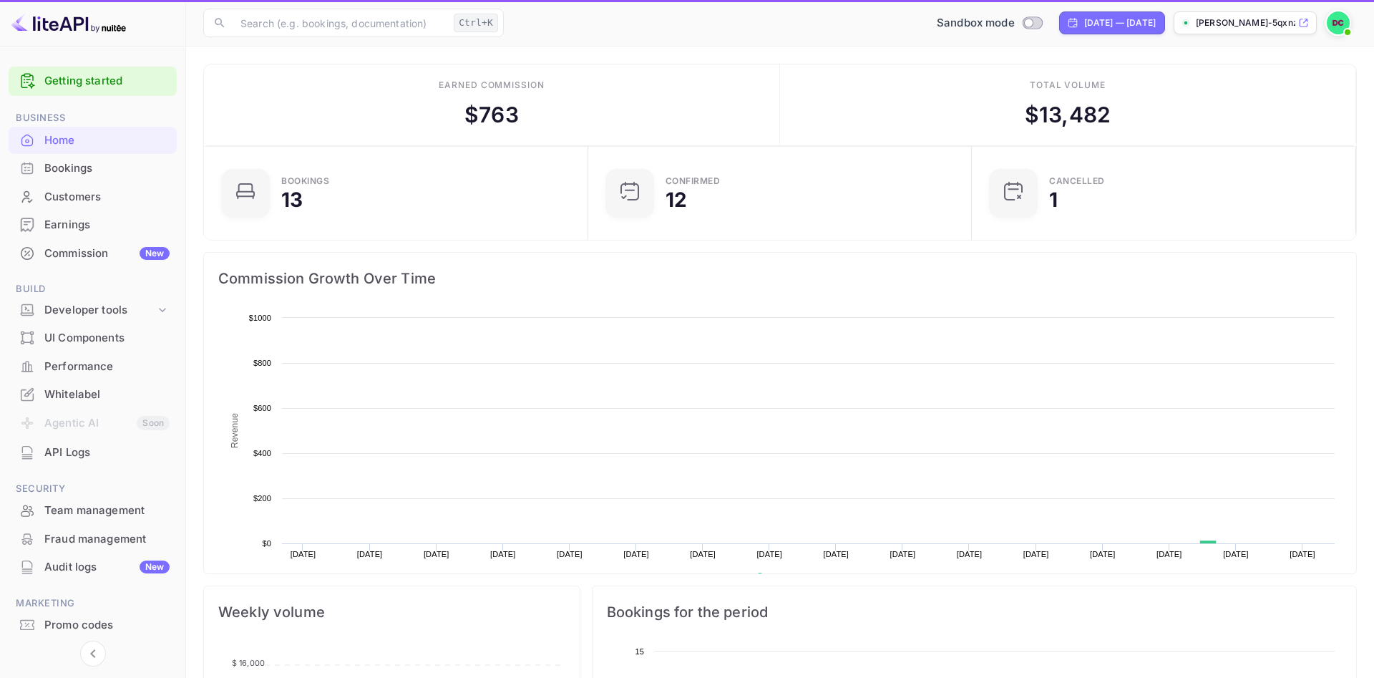
scroll to position [1, 1]
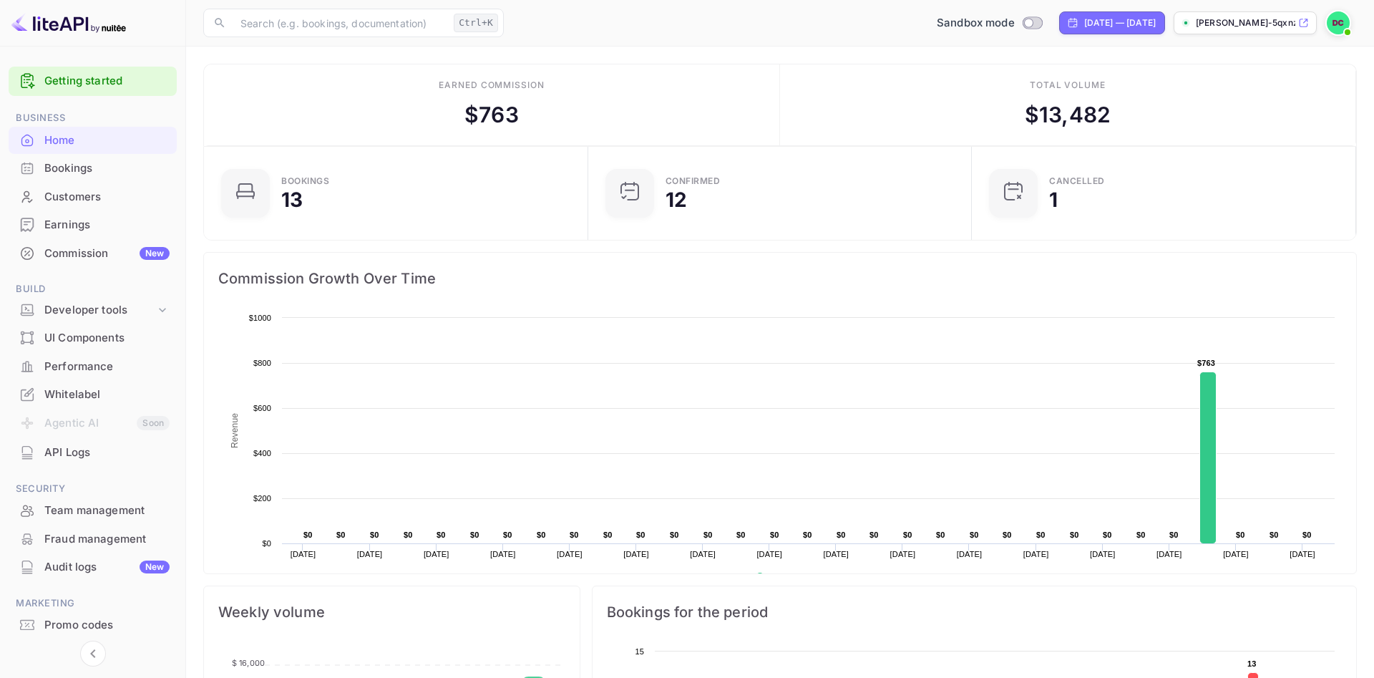
drag, startPoint x: 866, startPoint y: 84, endPoint x: 783, endPoint y: 210, distance: 150.2
click at [865, 85] on div "Total volume $ 13,482" at bounding box center [1068, 105] width 576 height 82
